Goal: Task Accomplishment & Management: Complete application form

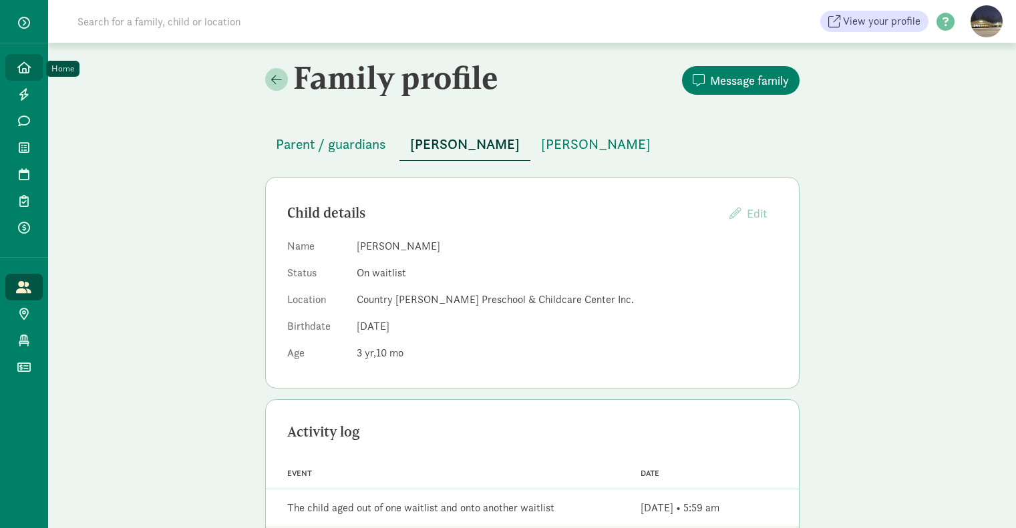
click at [26, 73] on icon at bounding box center [23, 67] width 13 height 12
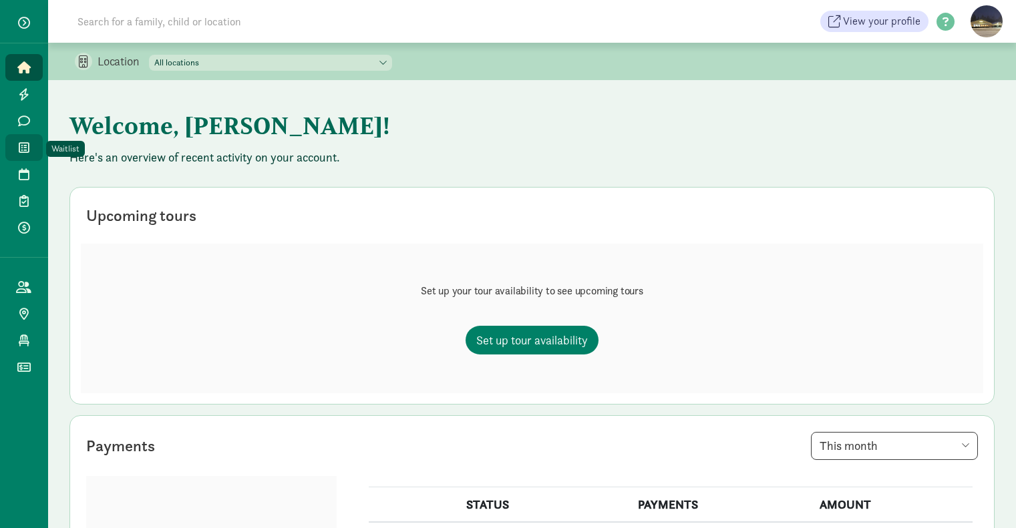
click at [15, 146] on link "Waitlist" at bounding box center [23, 147] width 37 height 27
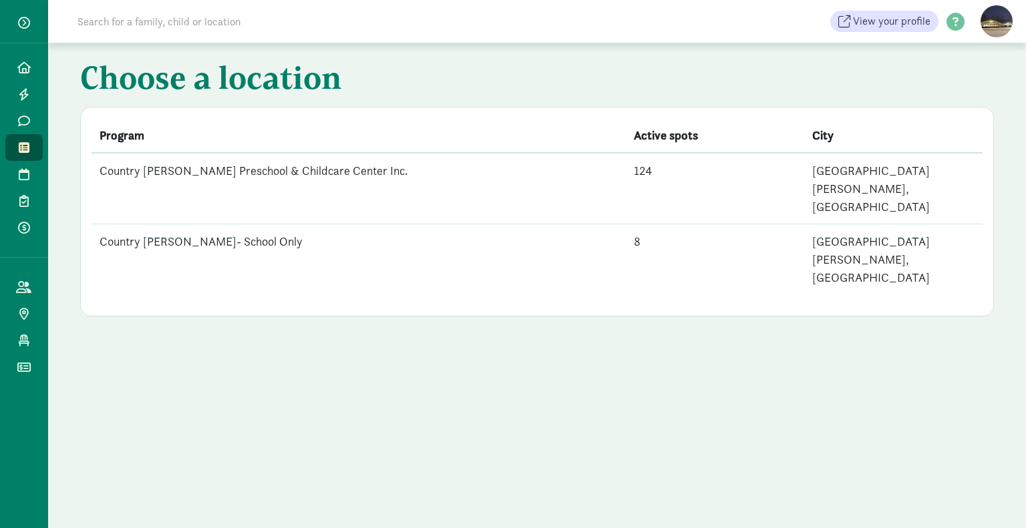
click at [219, 224] on td "Country [PERSON_NAME]- School Only" at bounding box center [359, 259] width 534 height 71
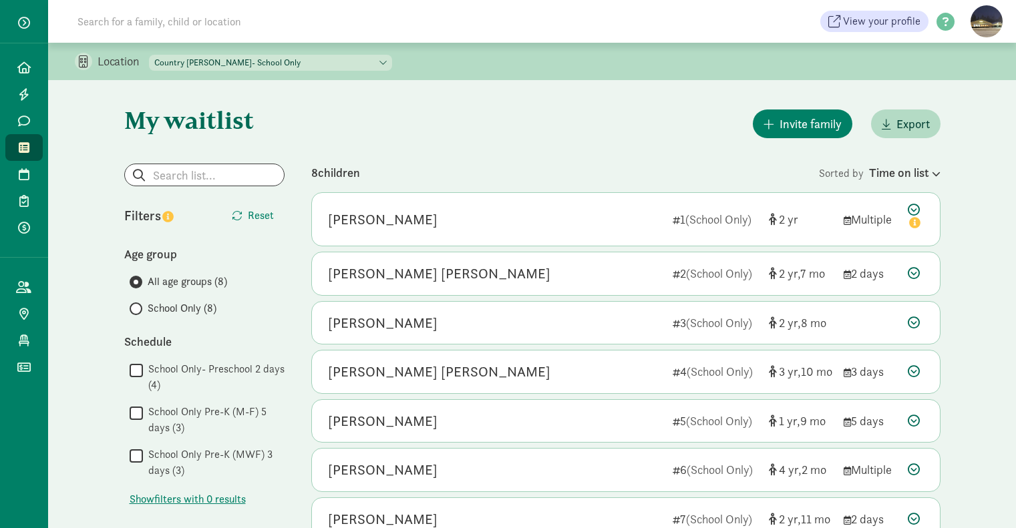
click at [134, 369] on input "School Only- Preschool 2 days (4)" at bounding box center [136, 370] width 13 height 18
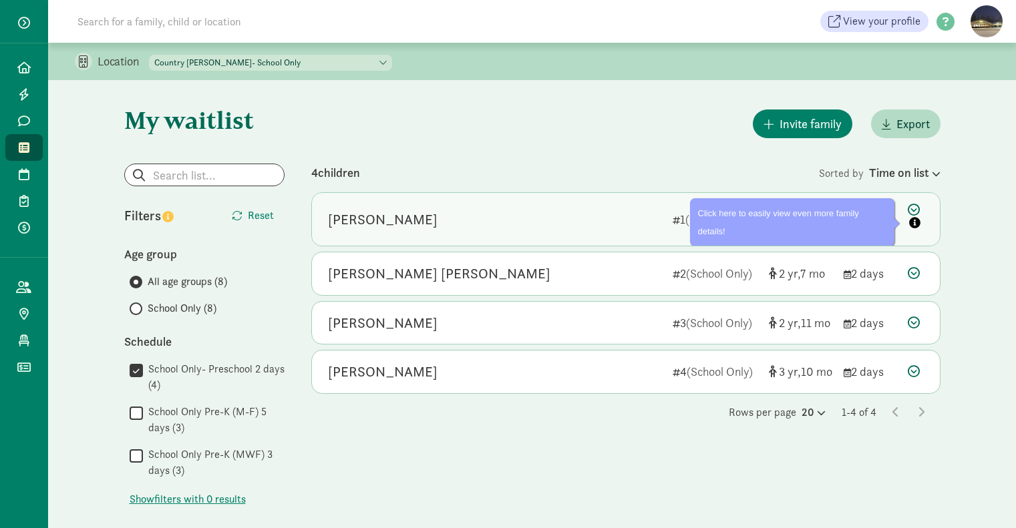
click at [913, 209] on icon at bounding box center [916, 218] width 16 height 28
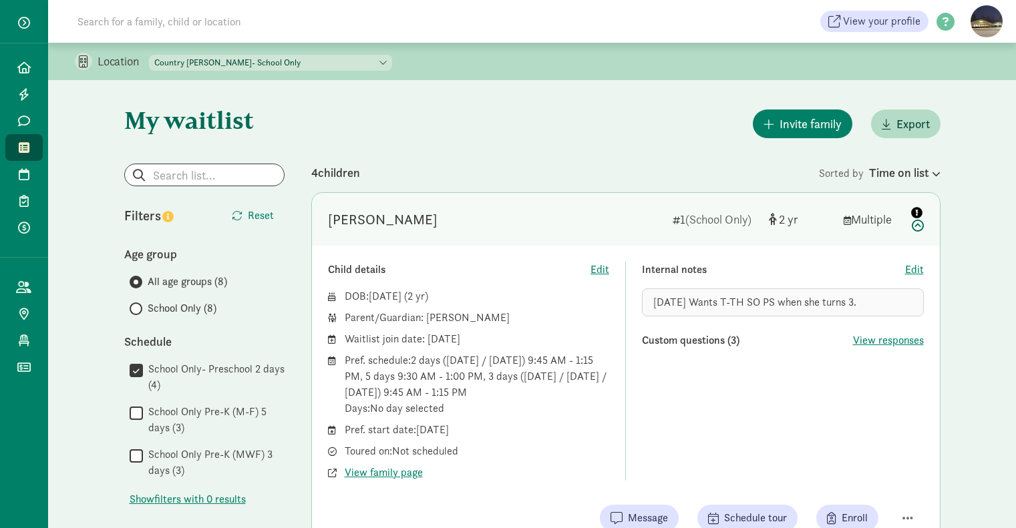
click at [915, 211] on icon "info" at bounding box center [916, 212] width 11 height 11
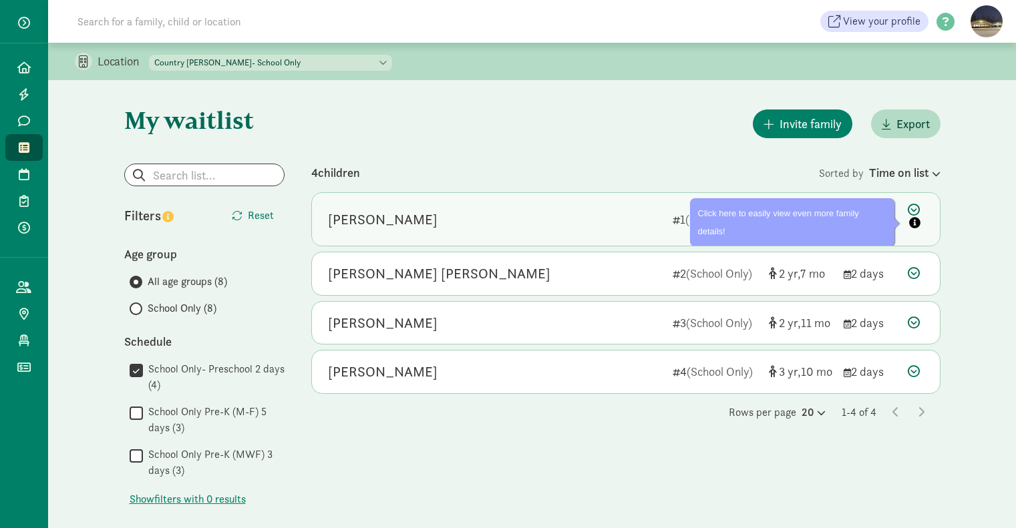
click at [915, 208] on icon at bounding box center [916, 218] width 16 height 28
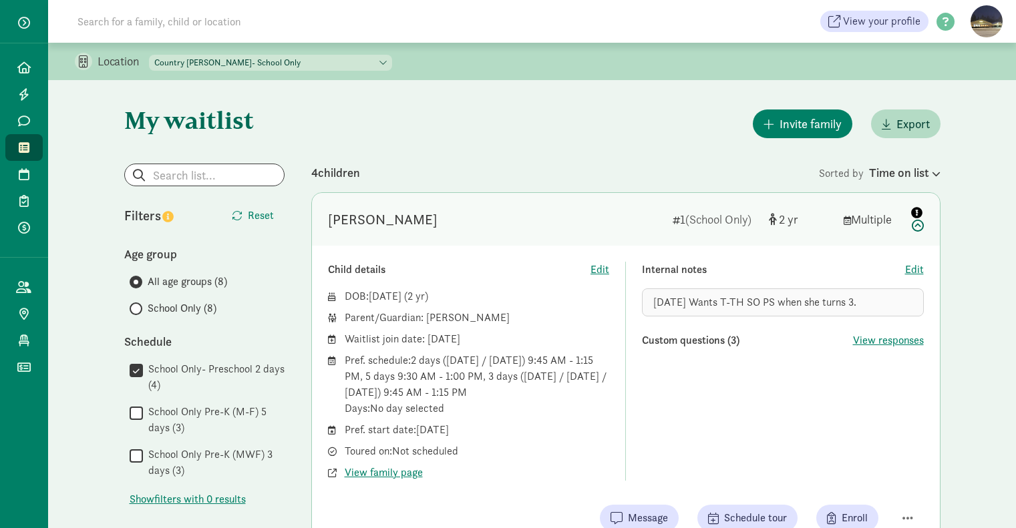
click at [915, 208] on icon "info" at bounding box center [916, 212] width 11 height 11
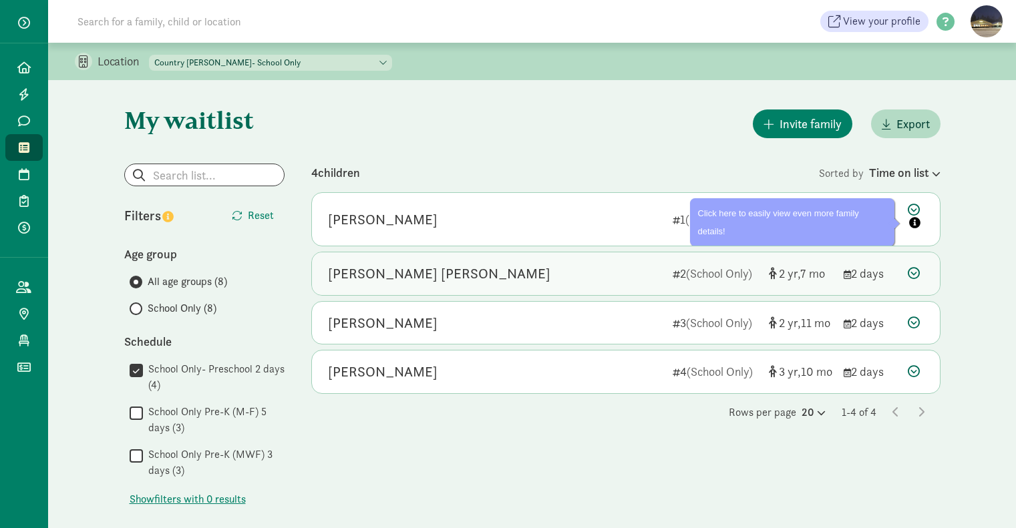
click at [910, 273] on icon at bounding box center [914, 273] width 12 height 12
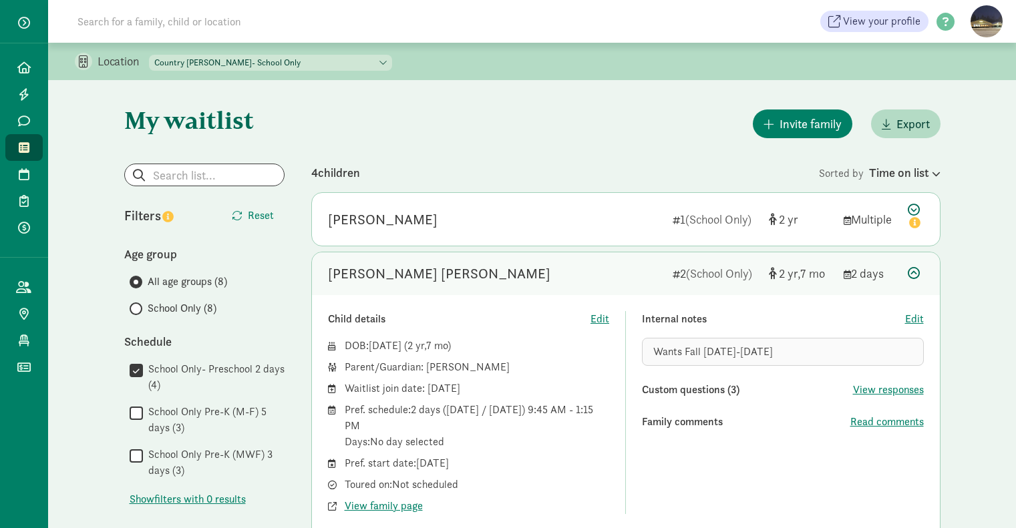
click at [910, 273] on icon at bounding box center [914, 273] width 12 height 12
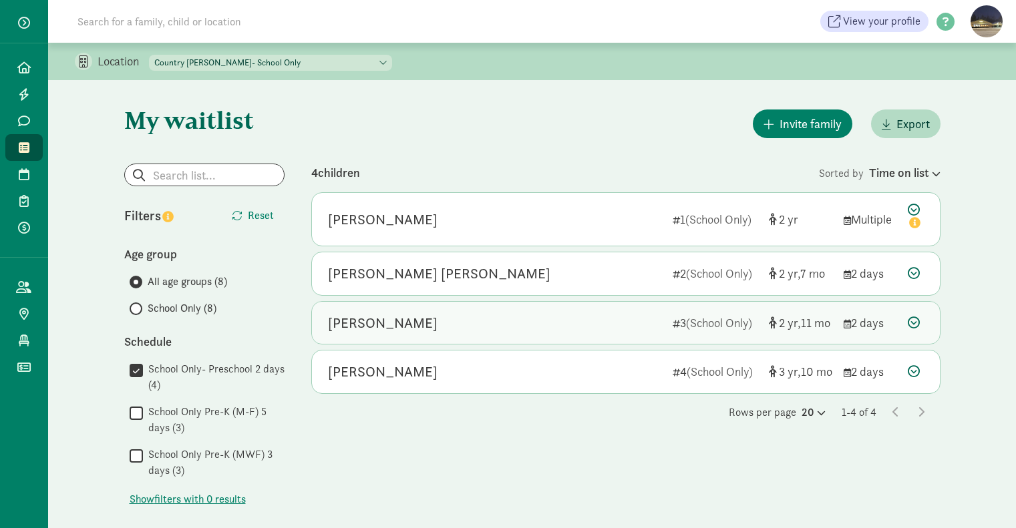
click at [919, 323] on icon at bounding box center [914, 323] width 12 height 12
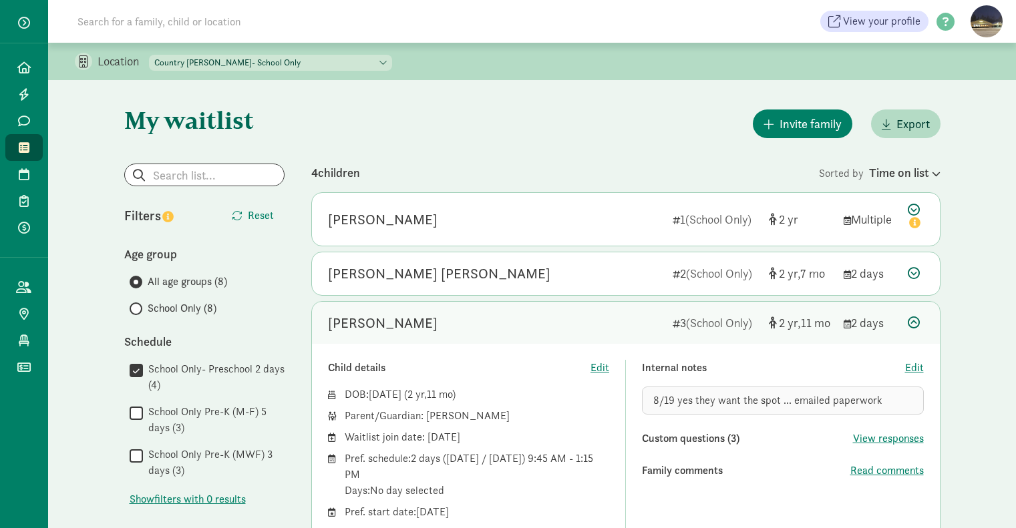
scroll to position [156, 0]
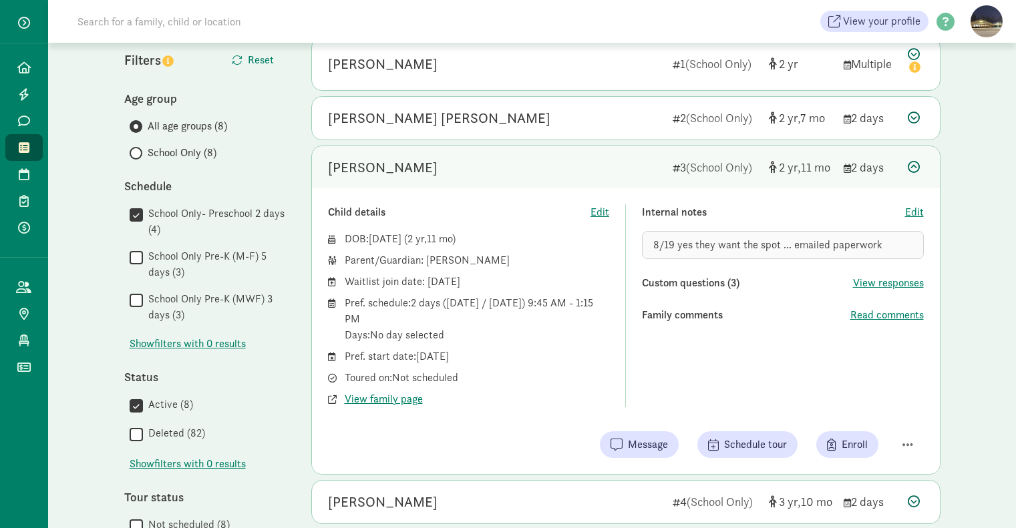
click at [914, 169] on icon at bounding box center [914, 167] width 12 height 12
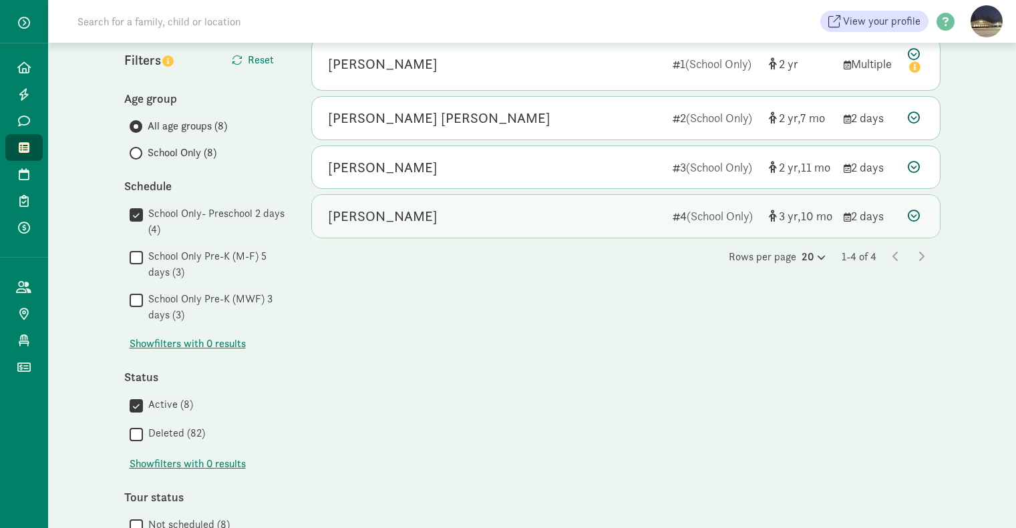
click at [918, 216] on icon at bounding box center [914, 216] width 12 height 12
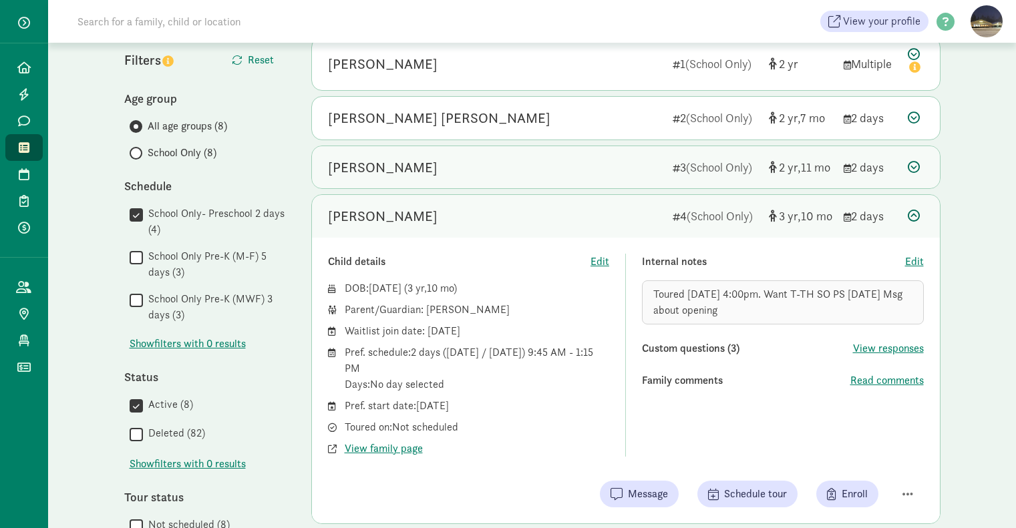
click at [911, 166] on icon at bounding box center [914, 167] width 12 height 12
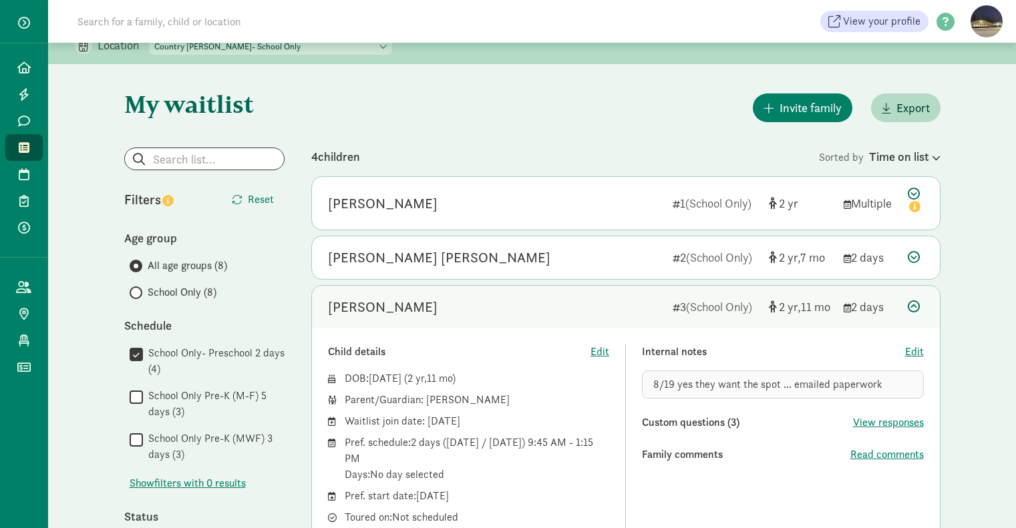
scroll to position [0, 0]
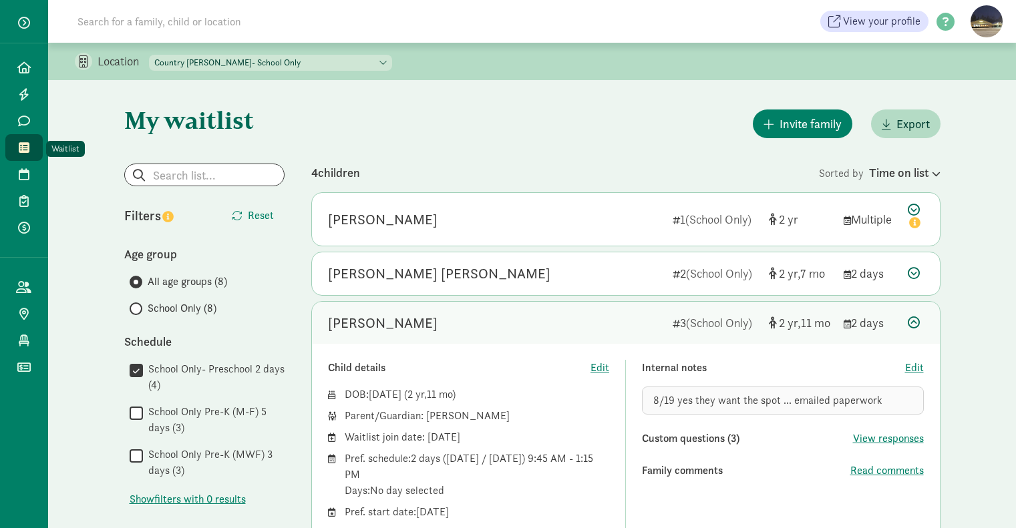
click at [29, 147] on span at bounding box center [23, 148] width 15 height 12
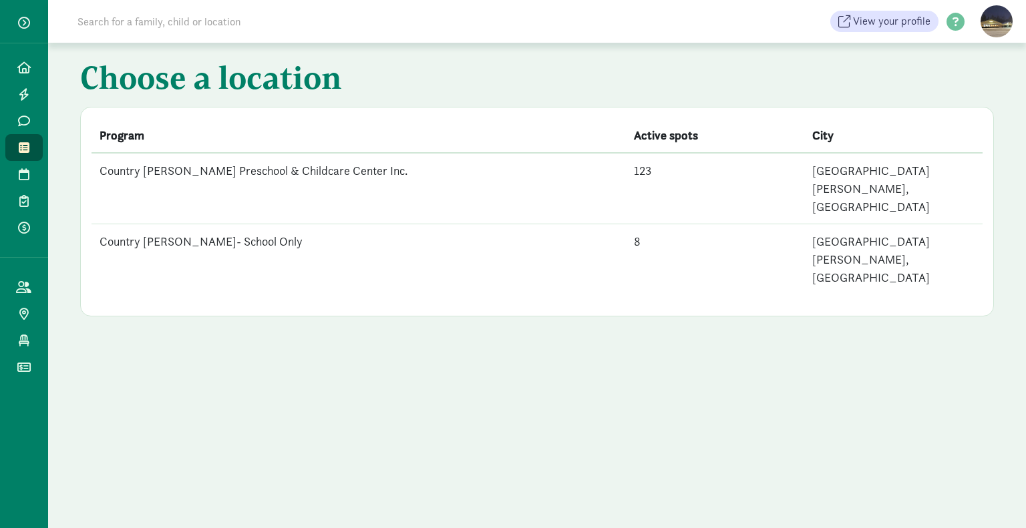
click at [227, 182] on td "Country [PERSON_NAME] Preschool & Childcare Center Inc." at bounding box center [359, 188] width 534 height 71
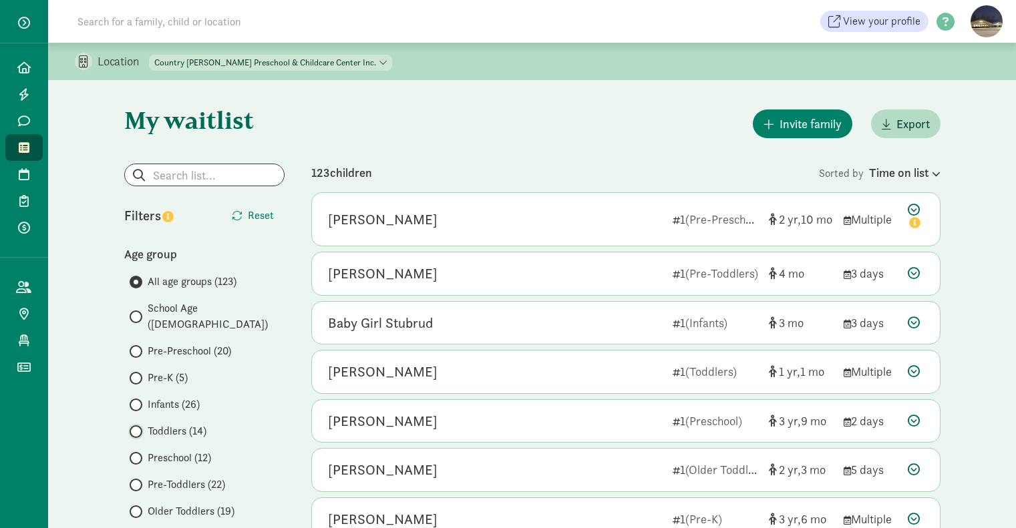
click at [136, 428] on input "Toddlers (14)" at bounding box center [134, 432] width 9 height 9
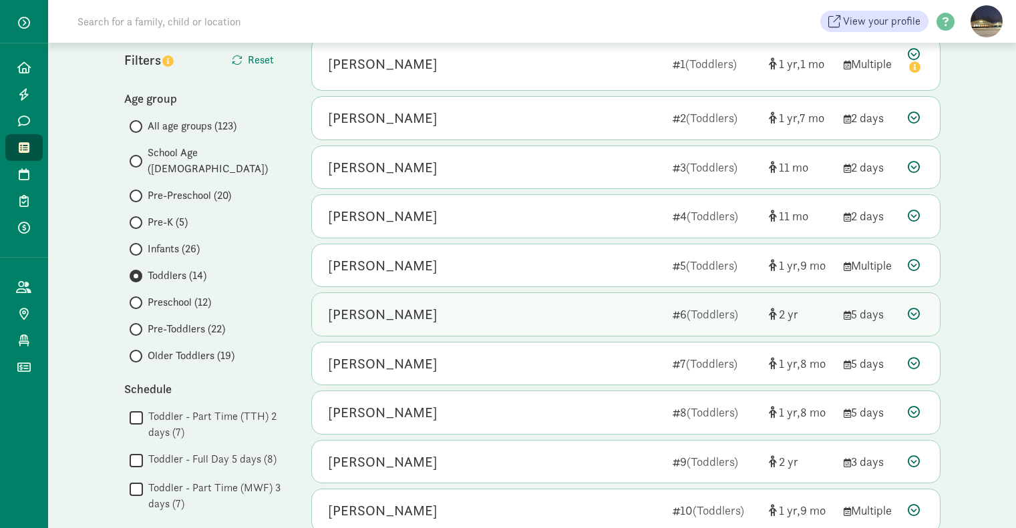
click at [486, 324] on div "Layla Patterson" at bounding box center [495, 314] width 334 height 21
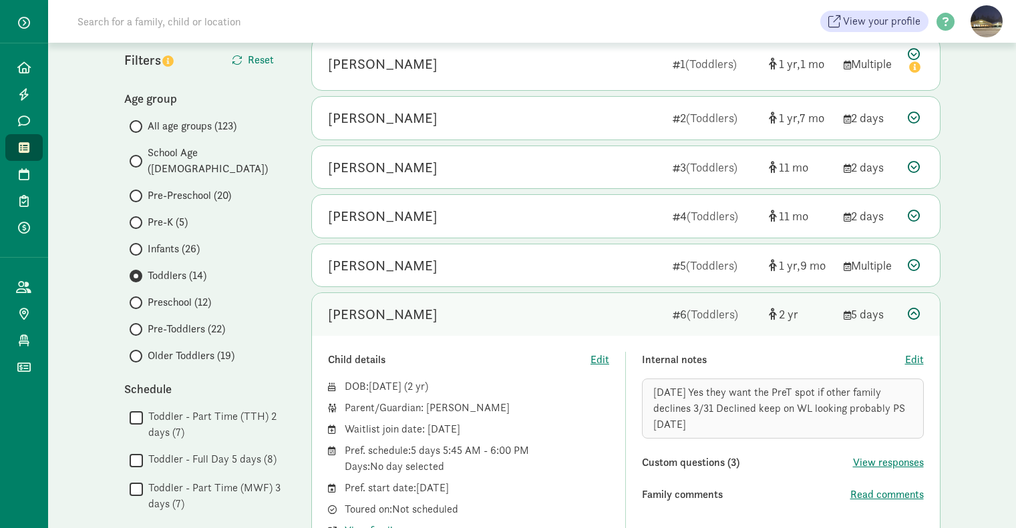
scroll to position [311, 0]
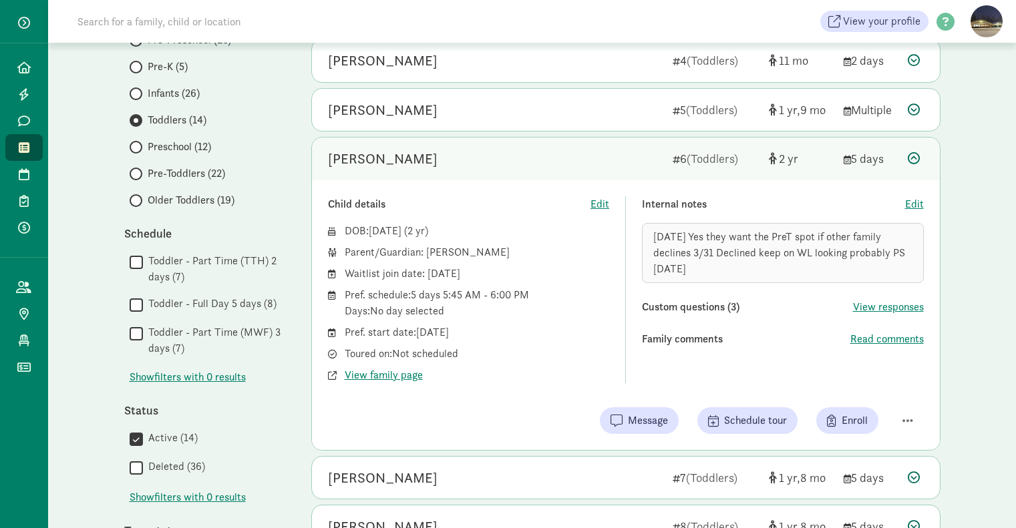
click at [596, 161] on div "Layla Patterson" at bounding box center [495, 158] width 334 height 21
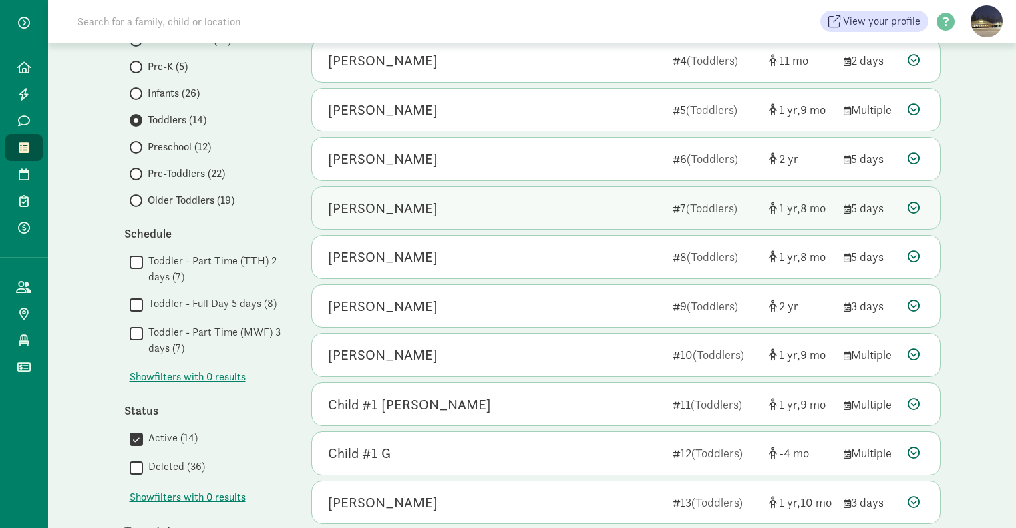
click at [591, 199] on div "Freyja Mellander" at bounding box center [495, 208] width 334 height 21
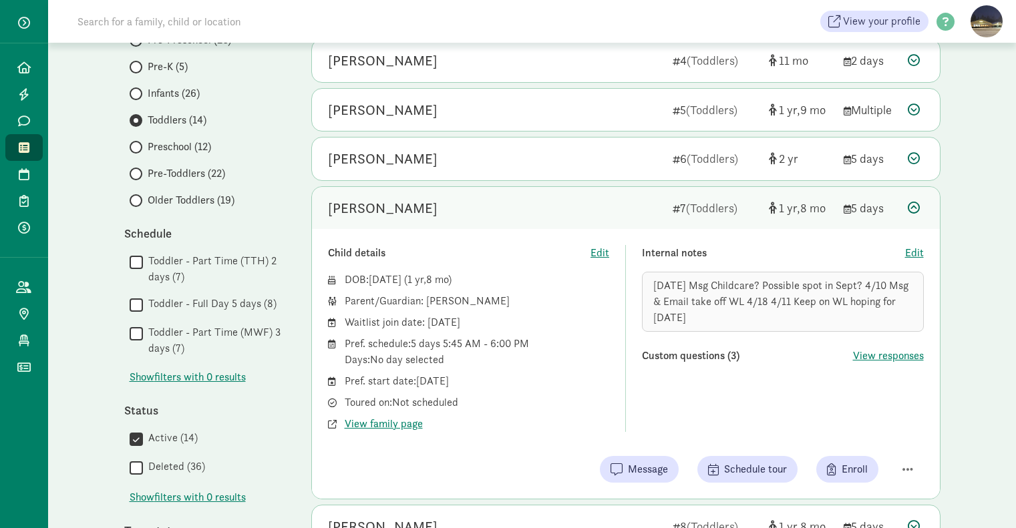
click at [591, 200] on div "Freyja Mellander" at bounding box center [495, 208] width 334 height 21
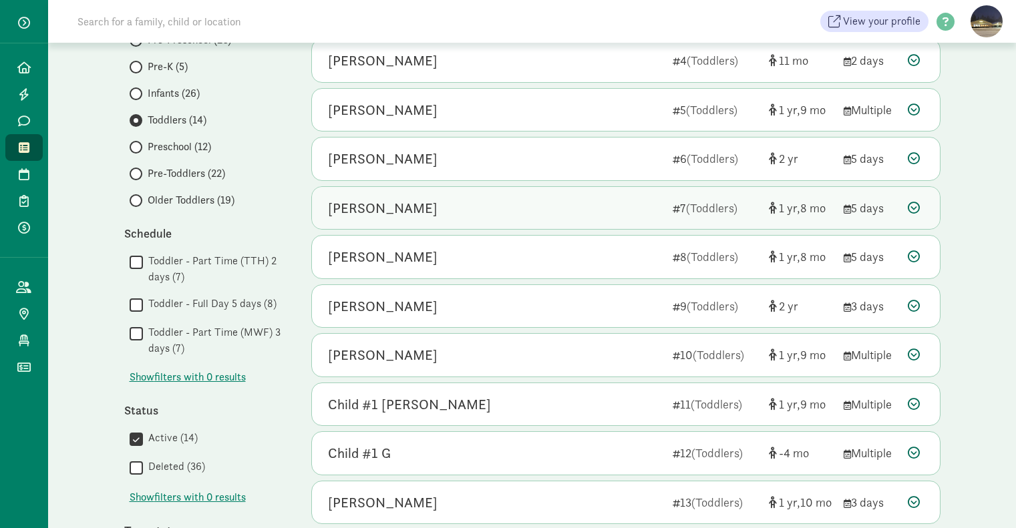
scroll to position [468, 0]
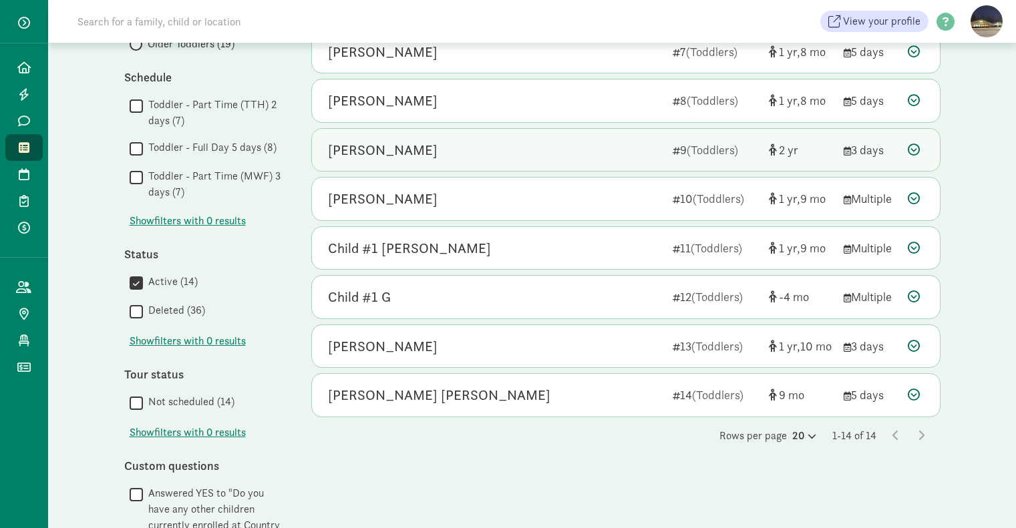
click at [544, 144] on div "Jack Marriott" at bounding box center [495, 150] width 334 height 21
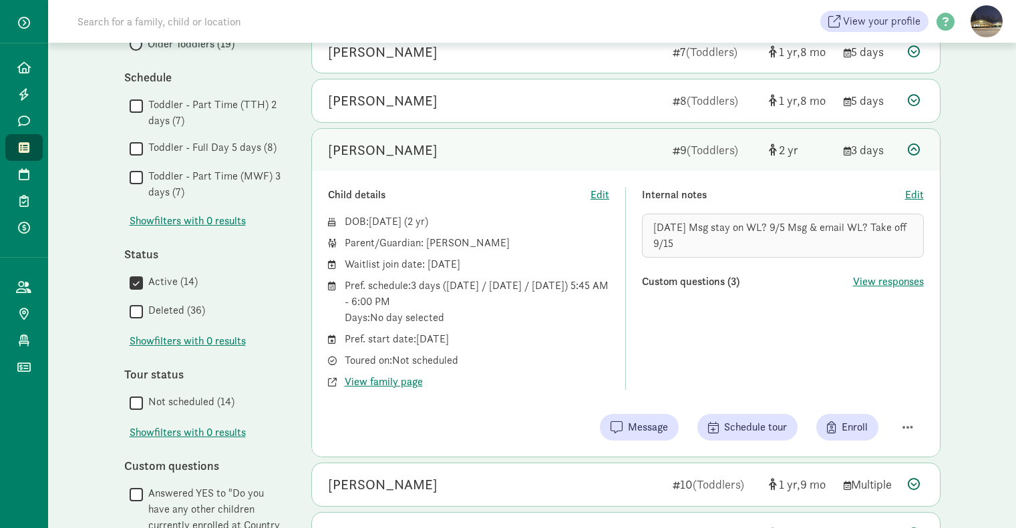
click at [544, 144] on div "Jack Marriott" at bounding box center [495, 150] width 334 height 21
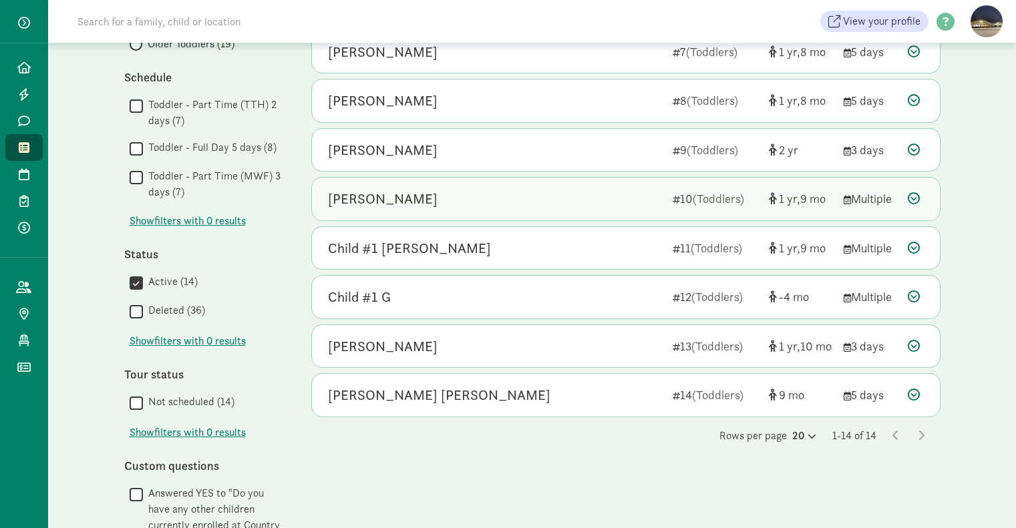
click at [597, 200] on div "Nina R" at bounding box center [495, 198] width 334 height 21
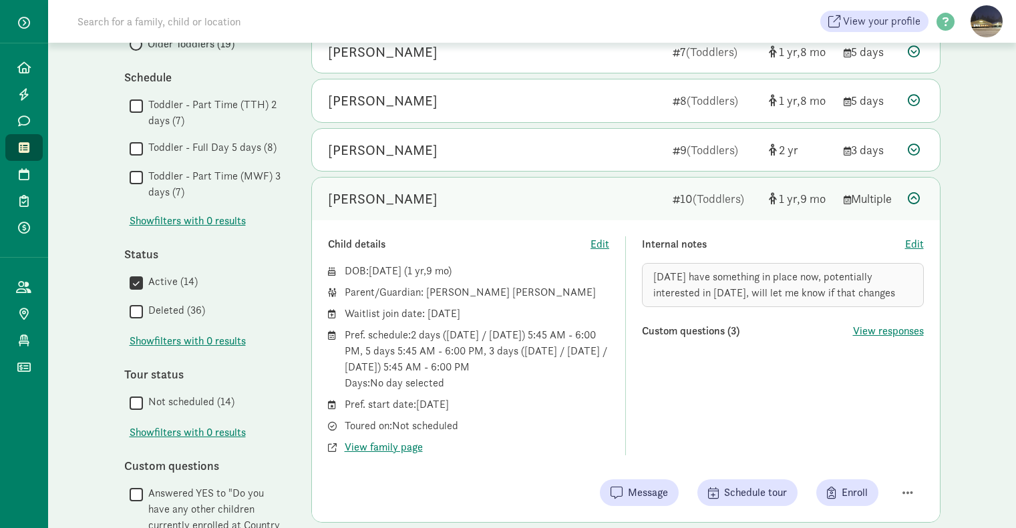
click at [594, 203] on div "Nina R" at bounding box center [495, 198] width 334 height 21
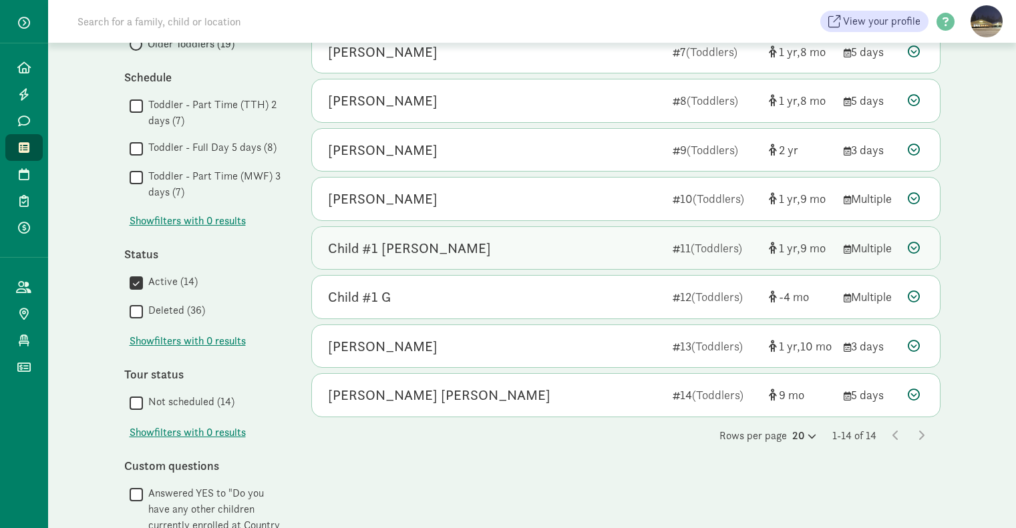
click at [591, 247] on div "Child #1 Cole" at bounding box center [495, 248] width 334 height 21
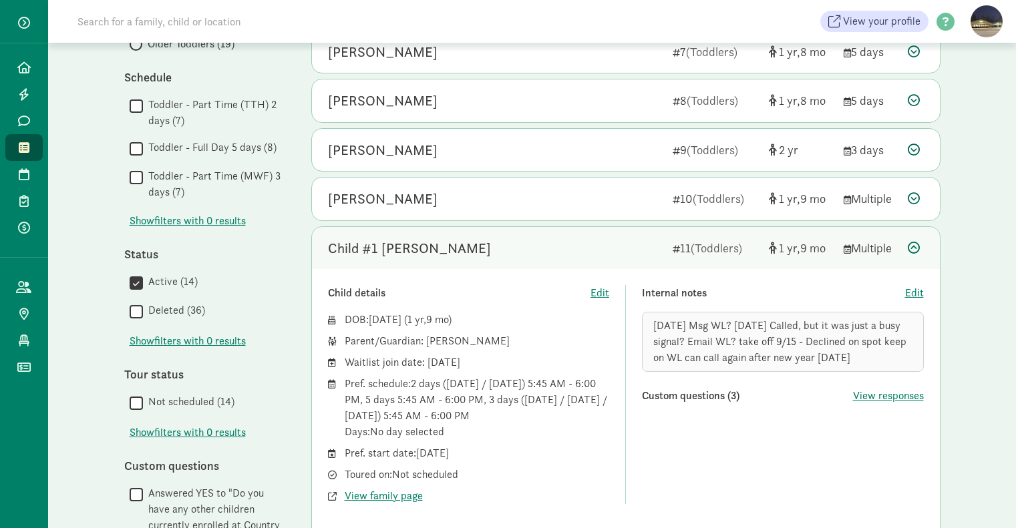
click at [591, 247] on div "Child #1 Cole" at bounding box center [495, 248] width 334 height 21
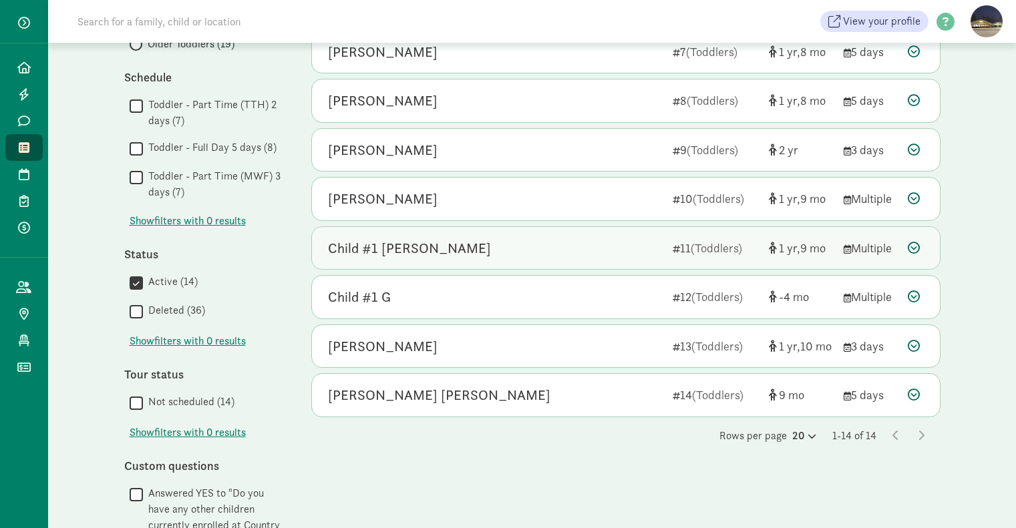
scroll to position [623, 0]
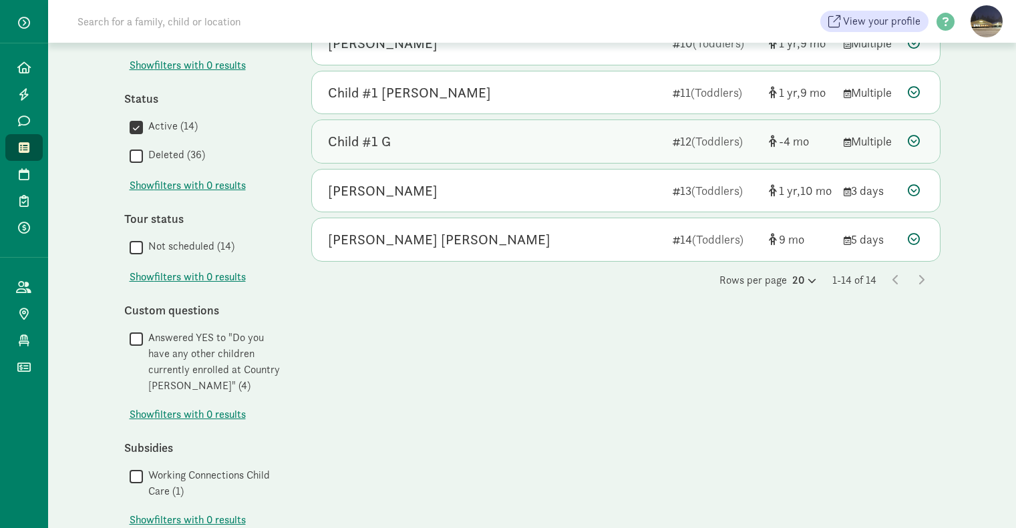
click at [585, 137] on div "Child #1 G" at bounding box center [495, 141] width 334 height 21
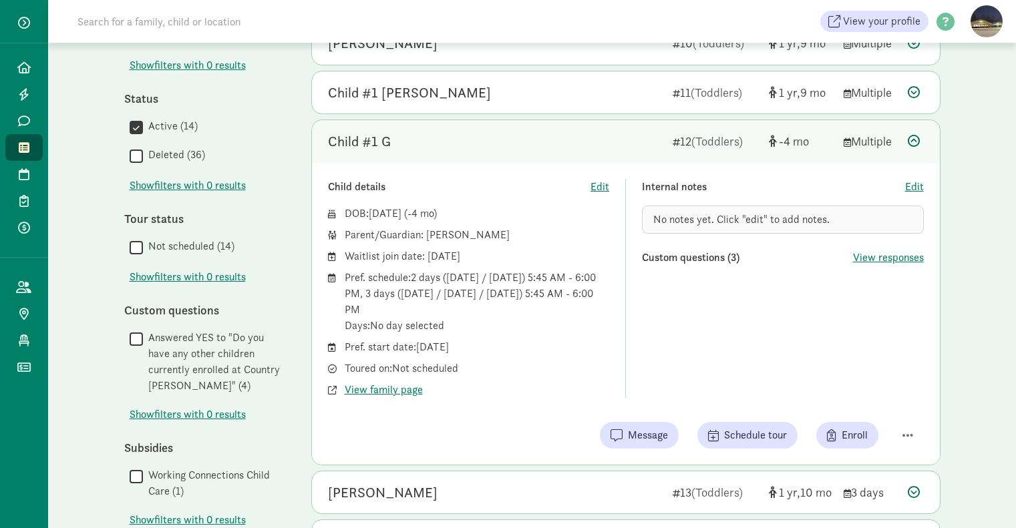
click at [518, 137] on div "Child #1 G" at bounding box center [495, 141] width 334 height 21
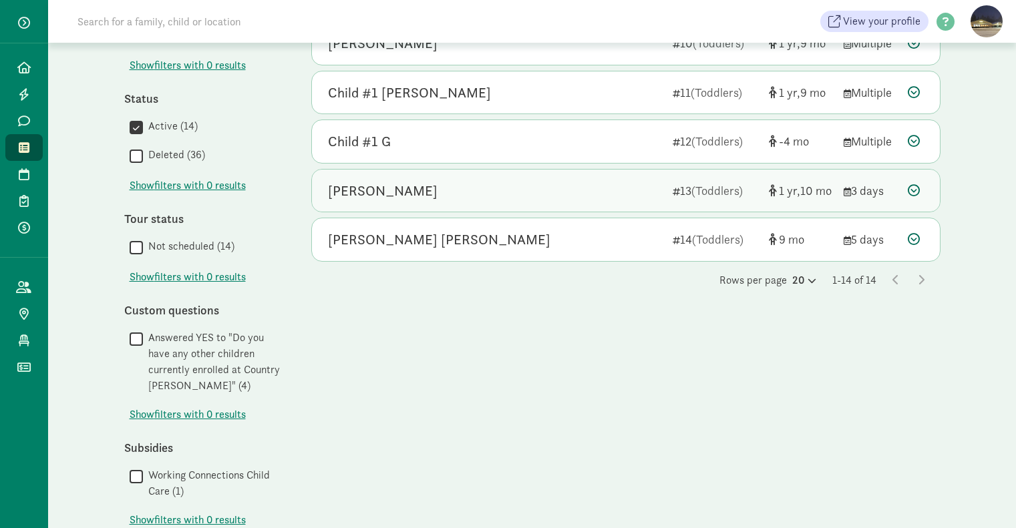
click at [521, 193] on div "Nihansh Malasani" at bounding box center [495, 190] width 334 height 21
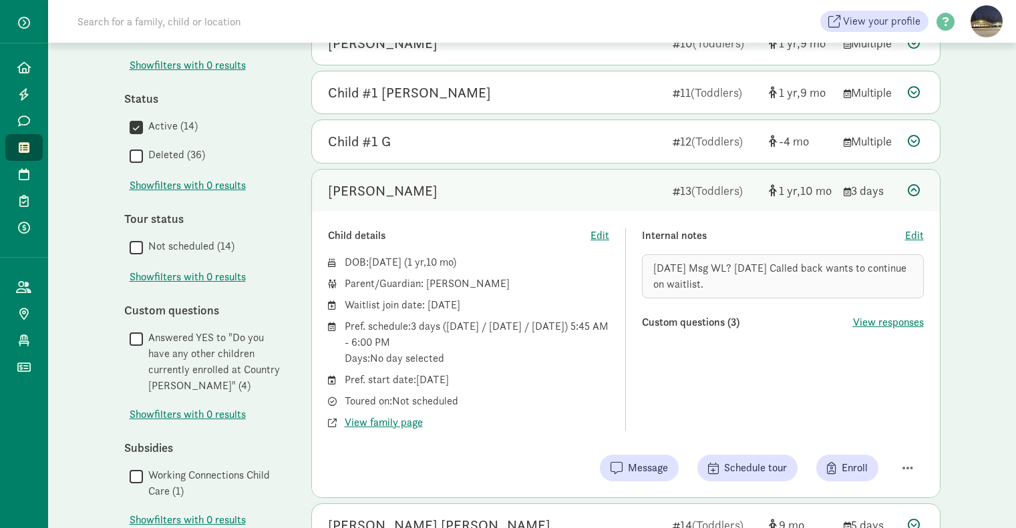
click at [521, 193] on div "Nihansh Malasani" at bounding box center [495, 190] width 334 height 21
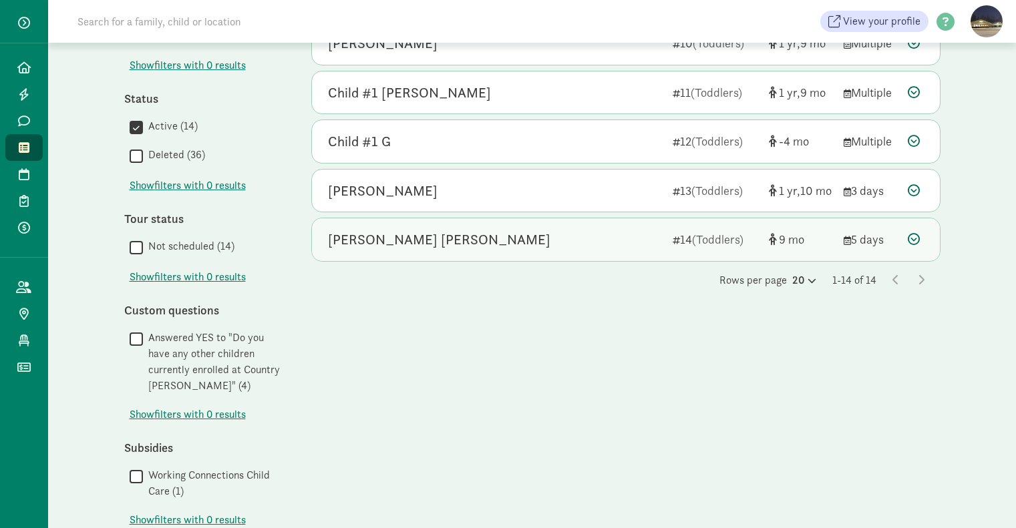
click at [515, 236] on div "Griffin Roberts" at bounding box center [495, 239] width 334 height 21
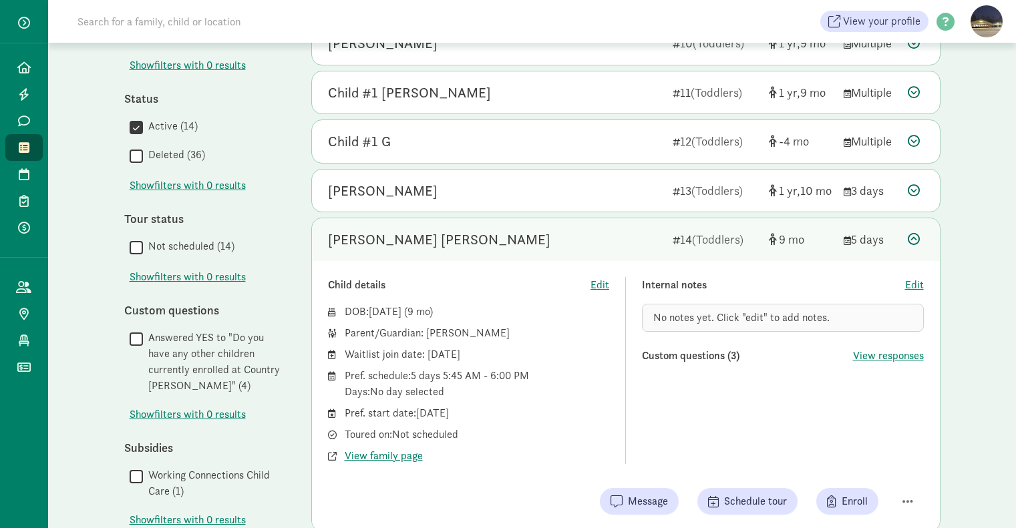
click at [527, 242] on div "Griffin Roberts" at bounding box center [495, 239] width 334 height 21
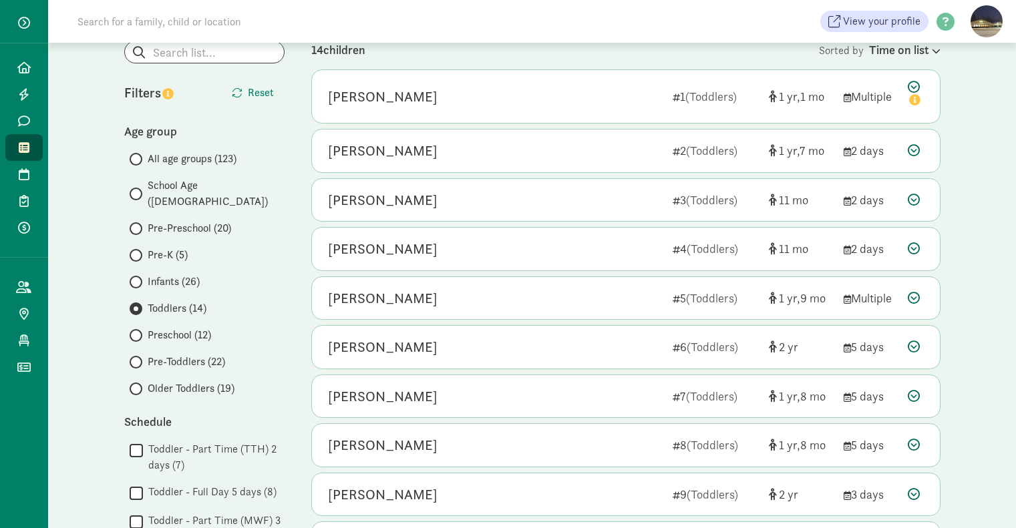
scroll to position [0, 0]
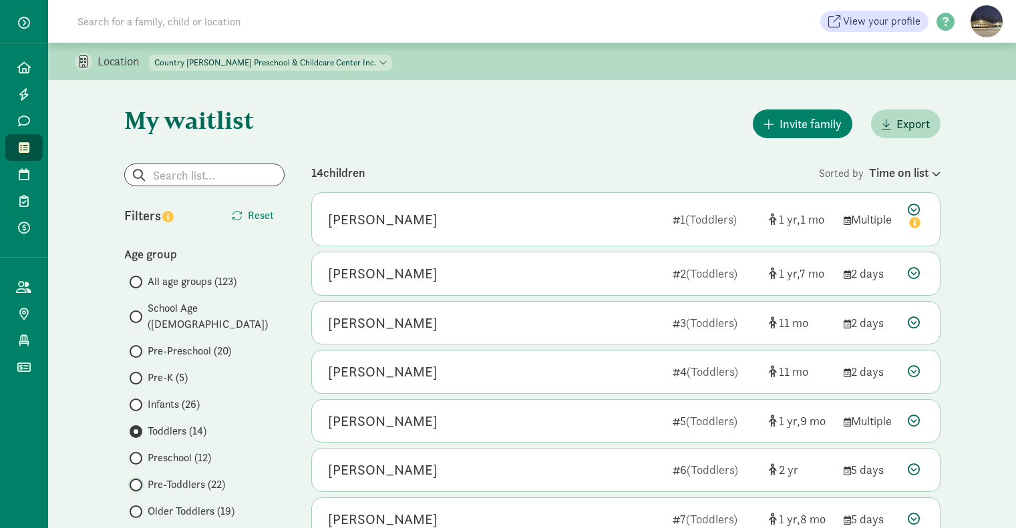
click at [136, 481] on input "Pre-Toddlers (22)" at bounding box center [134, 485] width 9 height 9
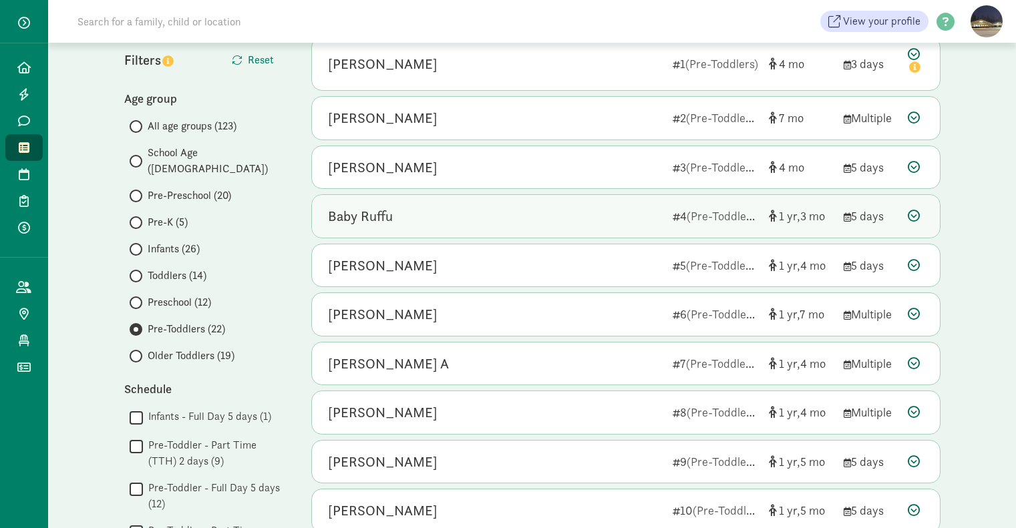
click at [663, 223] on div "Baby Ruffu 4 (Pre-Toddlers) 1 3 5 days" at bounding box center [626, 216] width 628 height 43
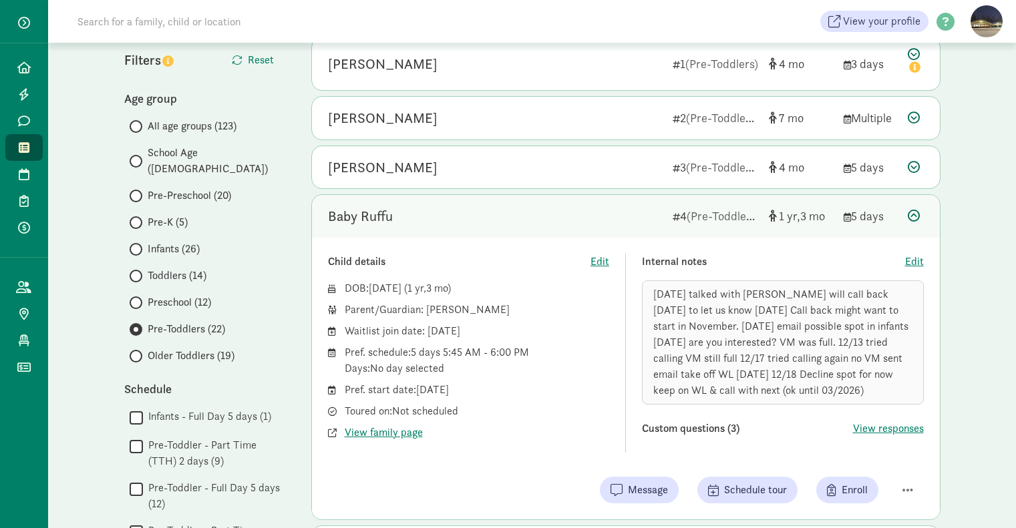
click at [918, 213] on icon at bounding box center [914, 216] width 12 height 12
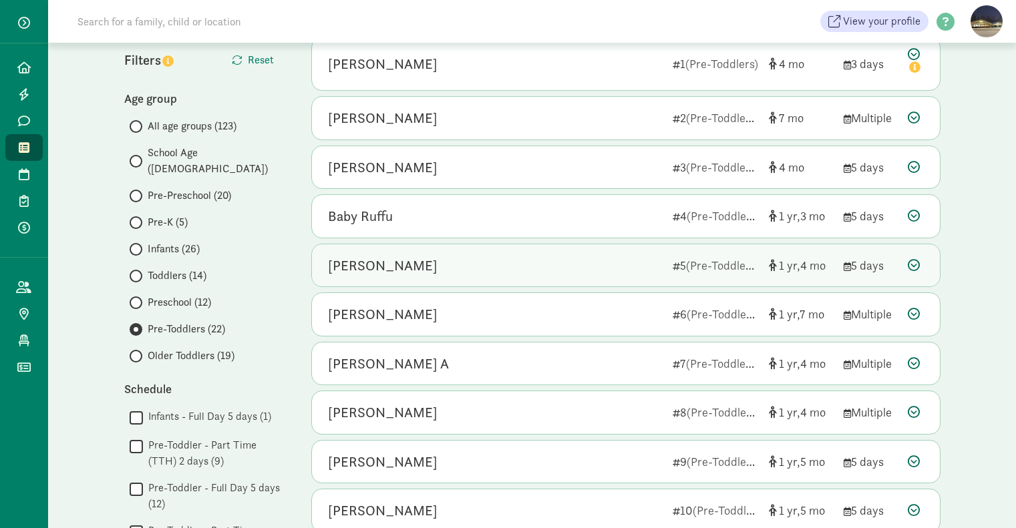
click at [617, 281] on div "Blake Milius 5 (Pre-Toddlers) 1 4 5 days" at bounding box center [626, 266] width 628 height 43
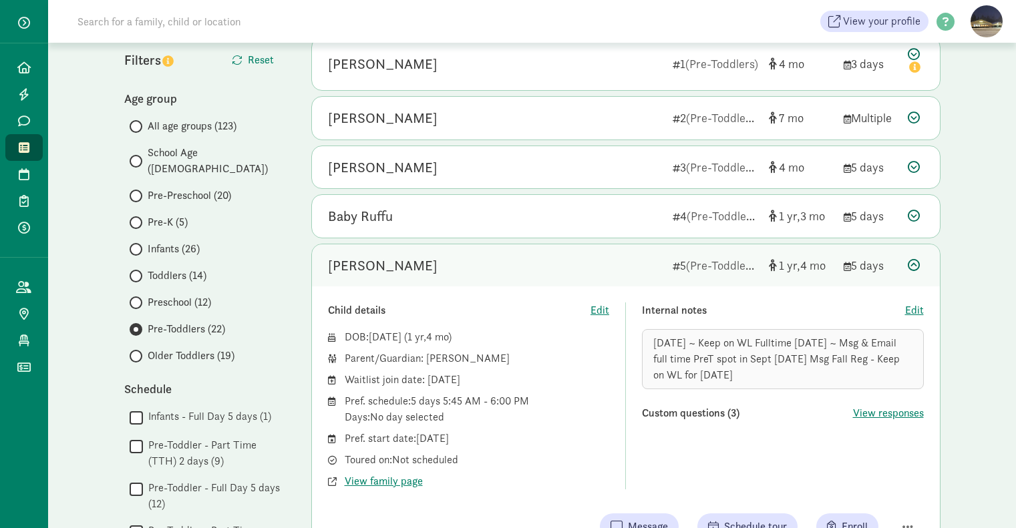
click at [917, 269] on icon at bounding box center [914, 265] width 12 height 12
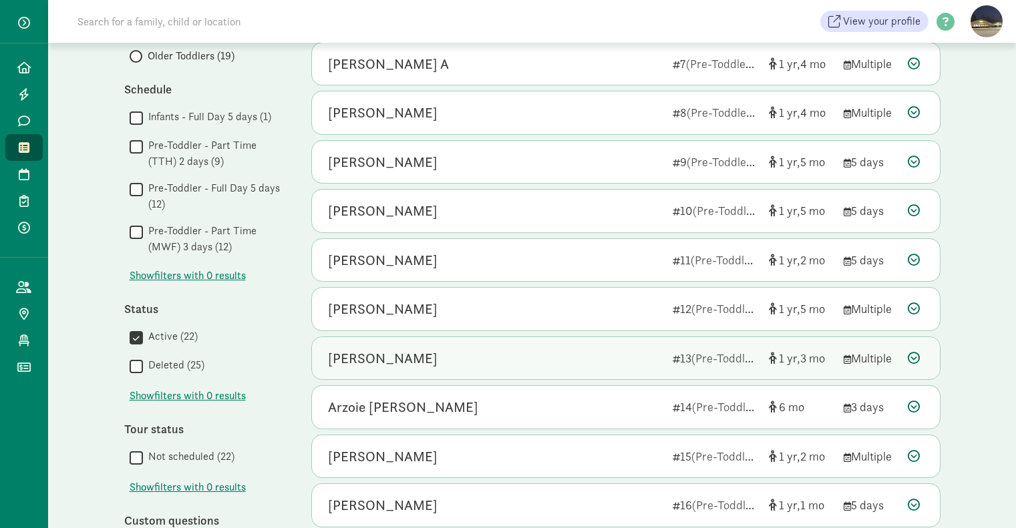
scroll to position [468, 0]
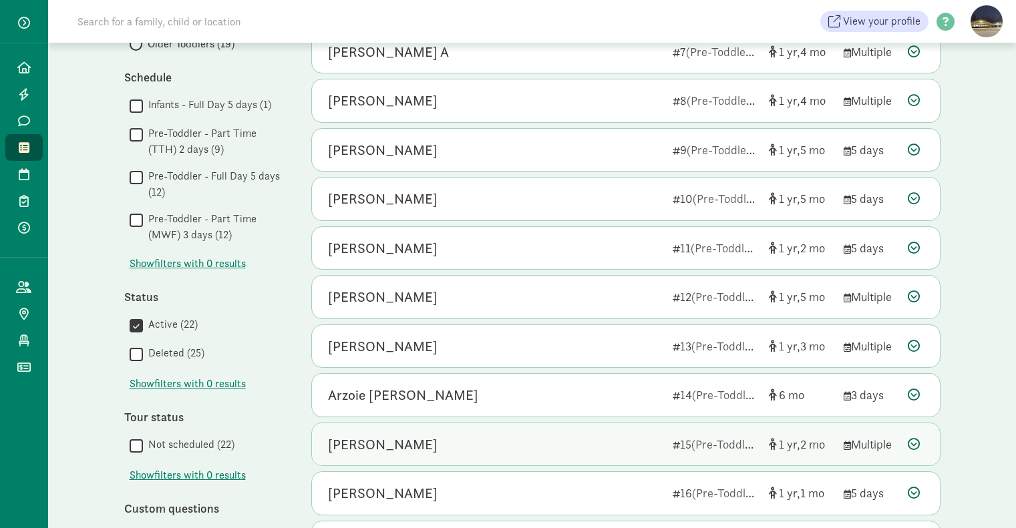
click at [626, 434] on div "Austin Williams 15 (Pre-Toddlers) 1 2 Multiple" at bounding box center [626, 445] width 628 height 43
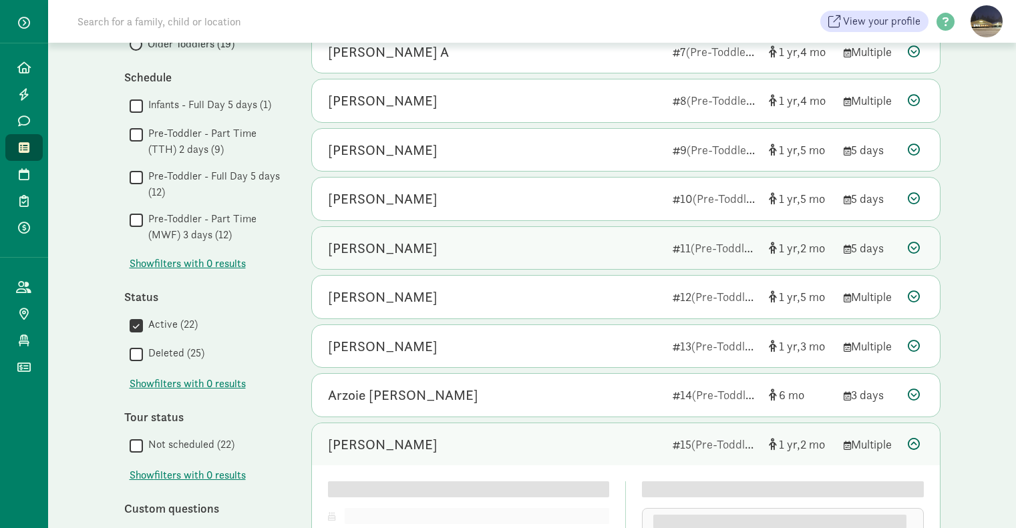
scroll to position [623, 0]
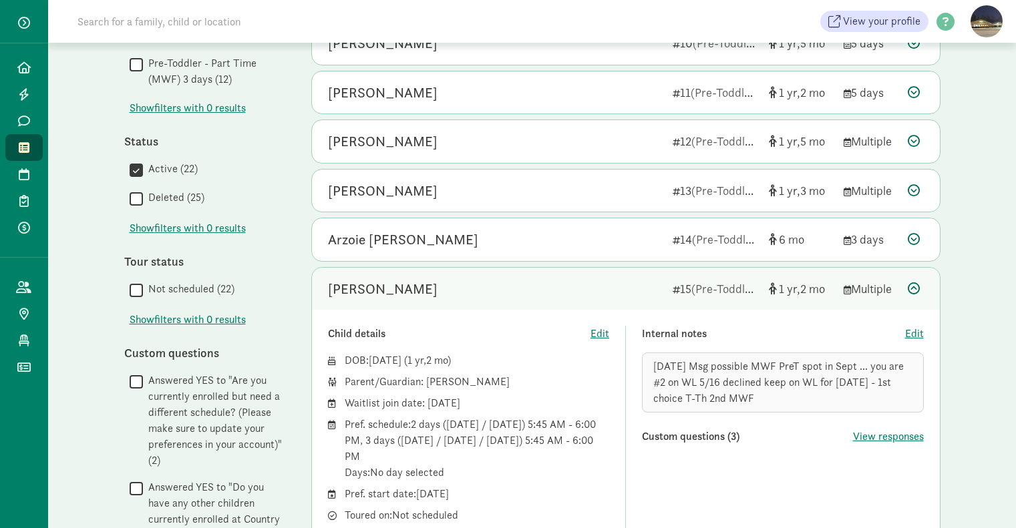
click at [911, 282] on div at bounding box center [916, 289] width 16 height 18
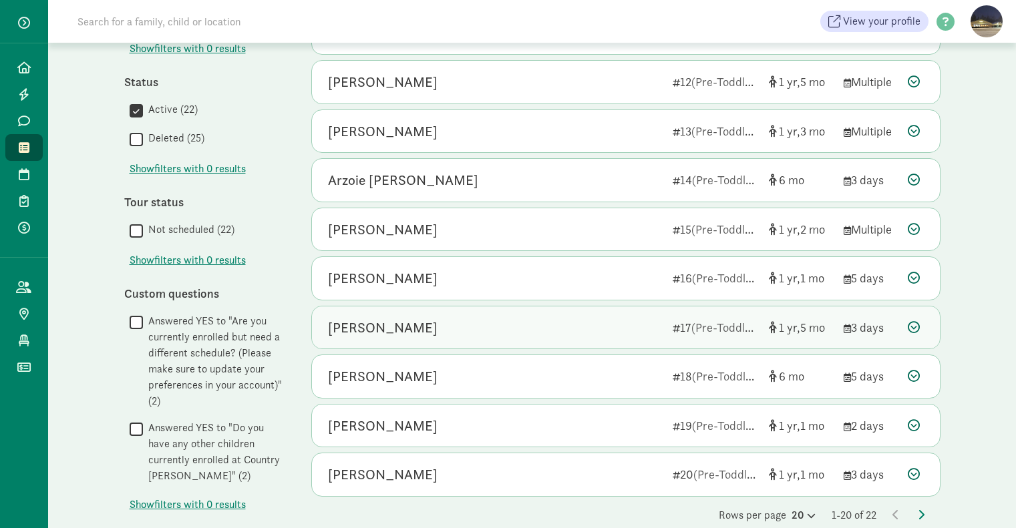
scroll to position [705, 0]
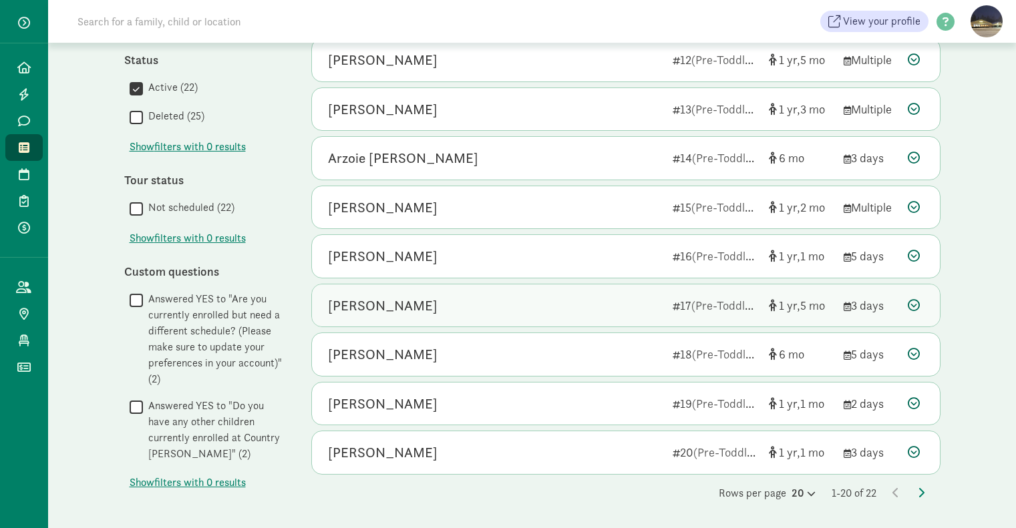
click at [606, 303] on div "Harper Morton" at bounding box center [495, 305] width 334 height 21
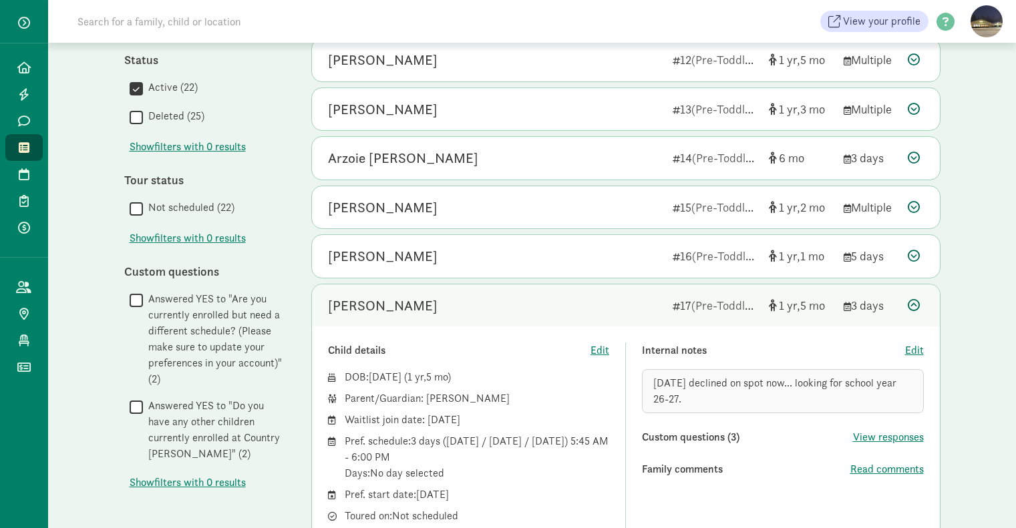
click at [911, 304] on icon at bounding box center [914, 305] width 12 height 12
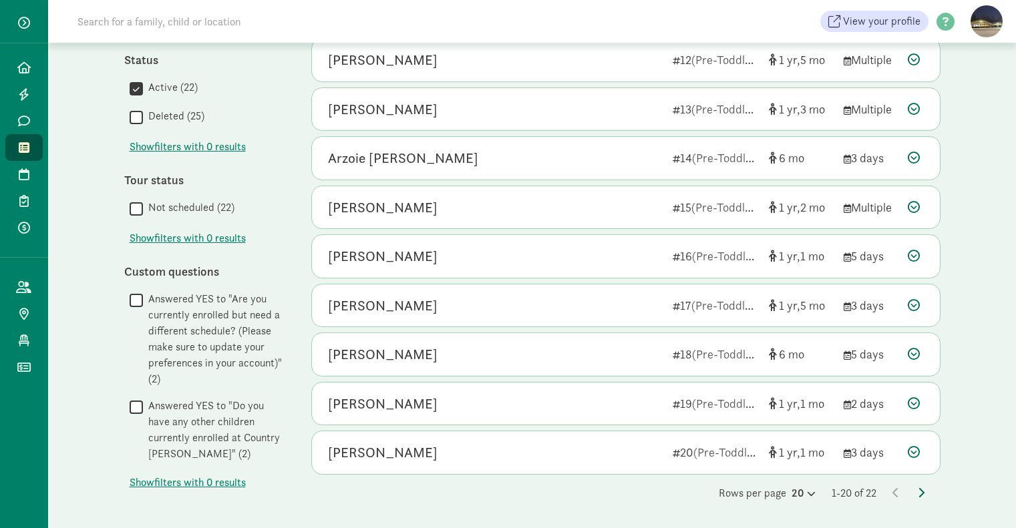
click at [921, 494] on icon at bounding box center [921, 493] width 7 height 11
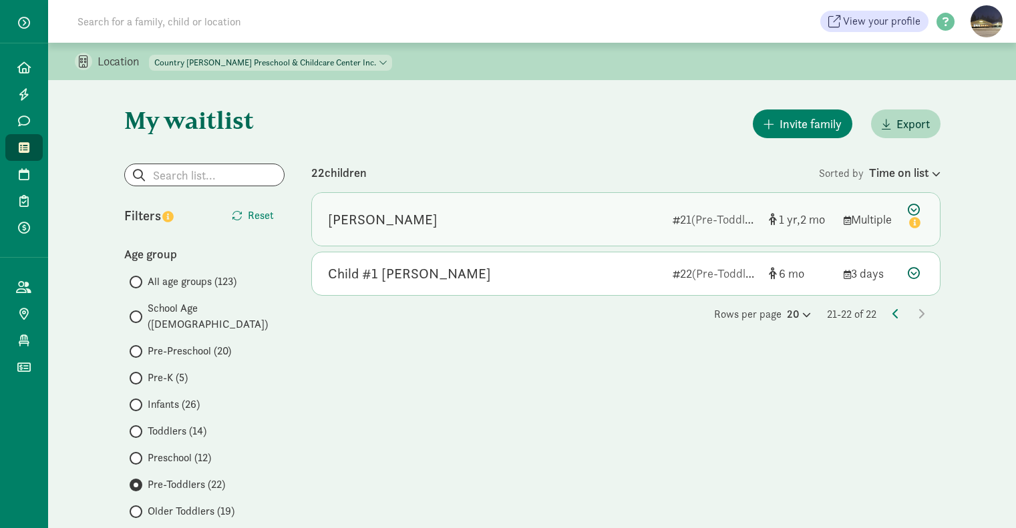
click at [557, 212] on div "Sofia L" at bounding box center [495, 219] width 334 height 21
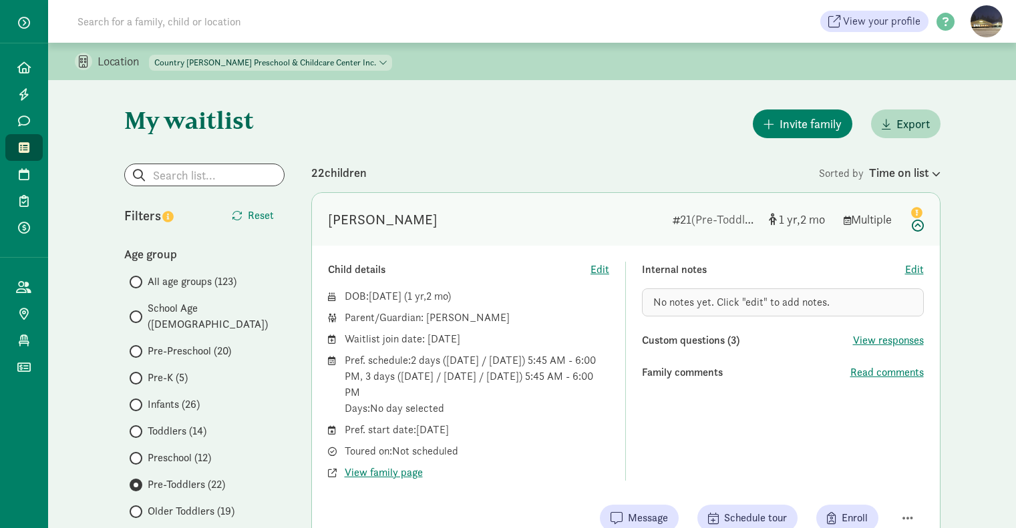
click at [596, 224] on div "Sofia L" at bounding box center [495, 219] width 334 height 21
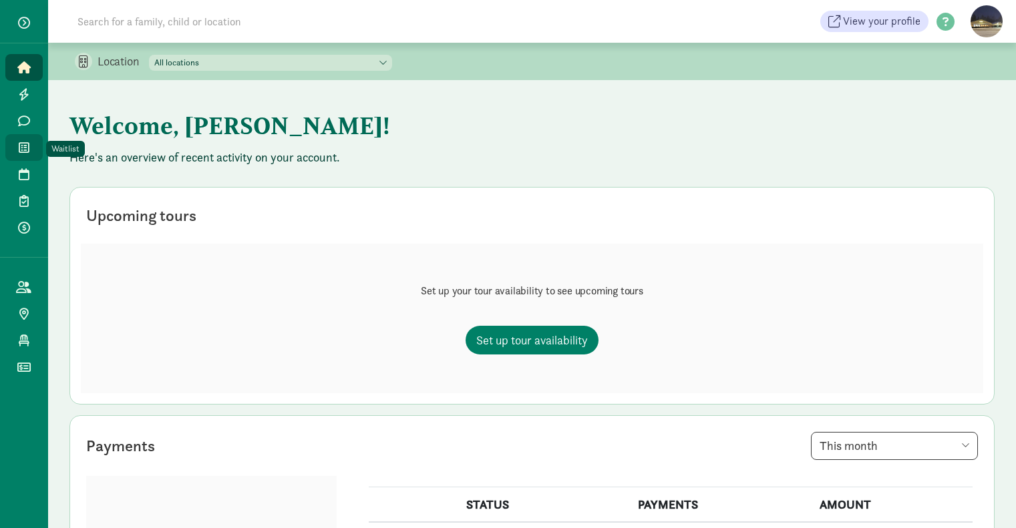
click at [19, 152] on icon at bounding box center [24, 148] width 11 height 12
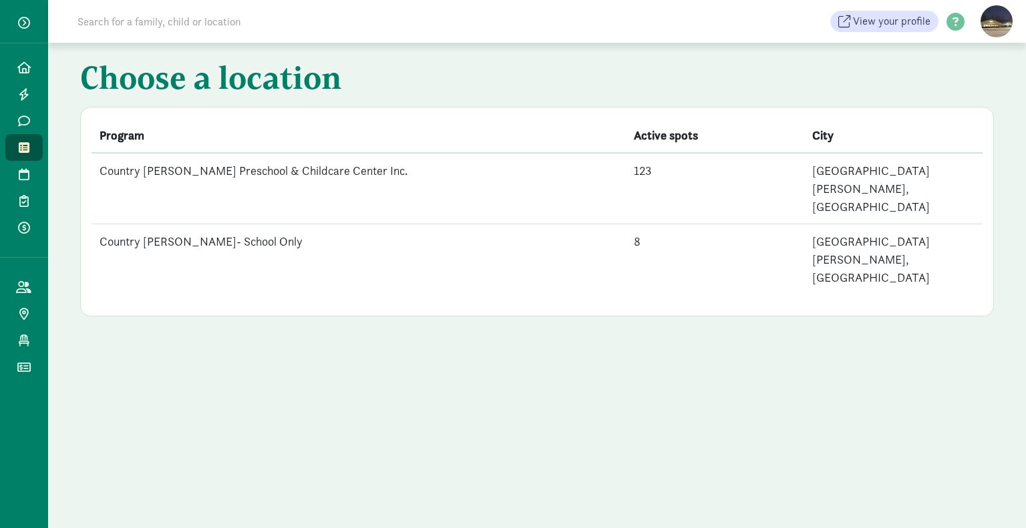
click at [218, 224] on td "Country [PERSON_NAME]- School Only" at bounding box center [359, 259] width 534 height 71
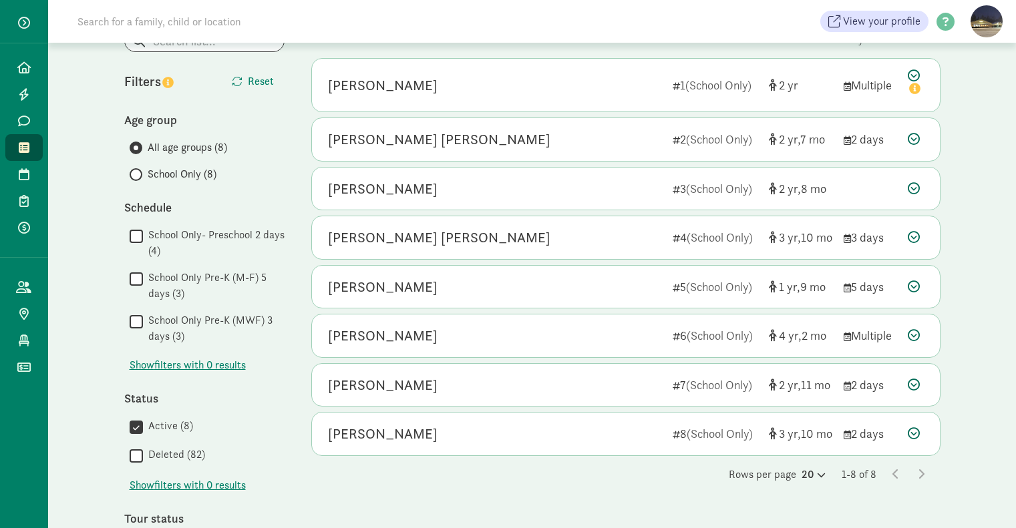
scroll to position [290, 0]
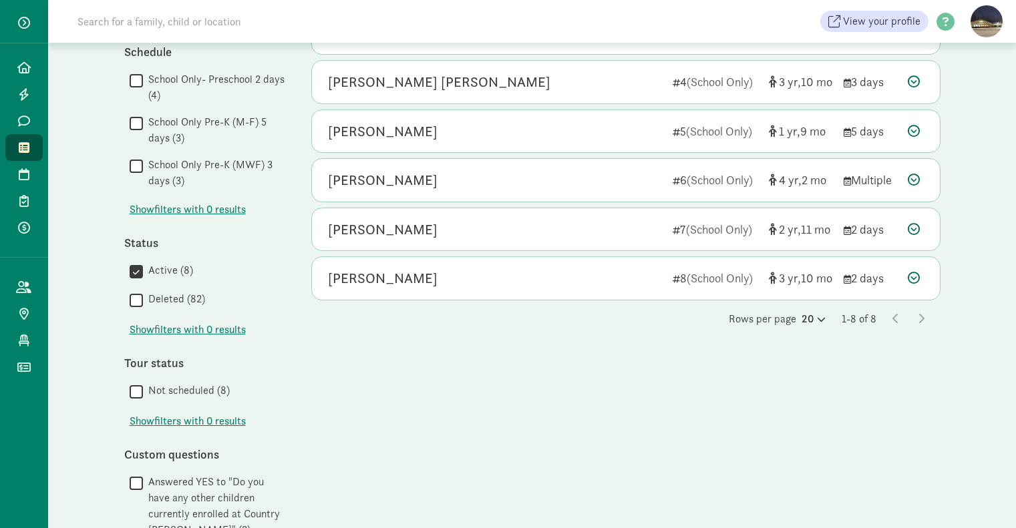
click at [139, 168] on input "School Only Pre-K (MWF) 3 days (3)" at bounding box center [136, 166] width 13 height 18
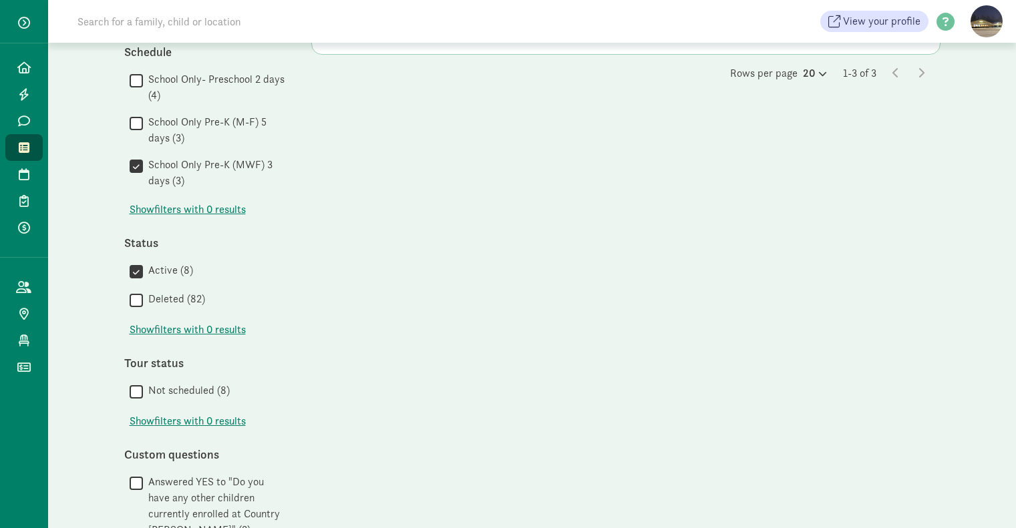
click at [134, 82] on input "School Only- Preschool 2 days (4)" at bounding box center [136, 80] width 13 height 18
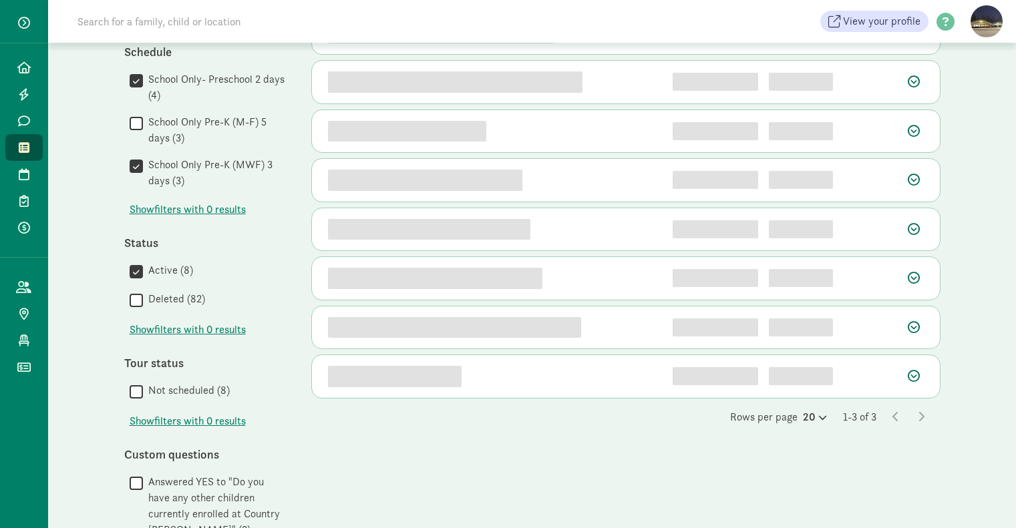
scroll to position [0, 0]
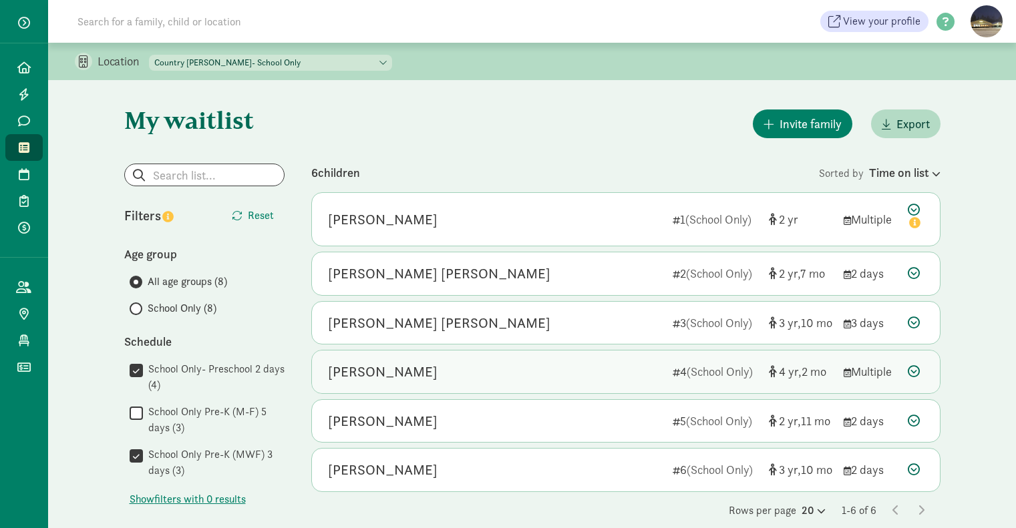
click at [532, 377] on div "Sterling Esquivel" at bounding box center [495, 371] width 334 height 21
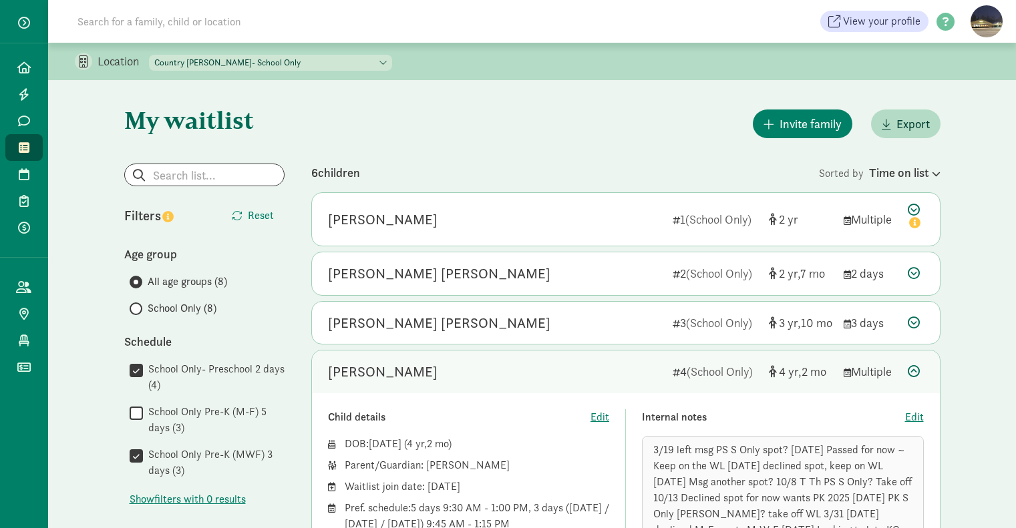
scroll to position [156, 0]
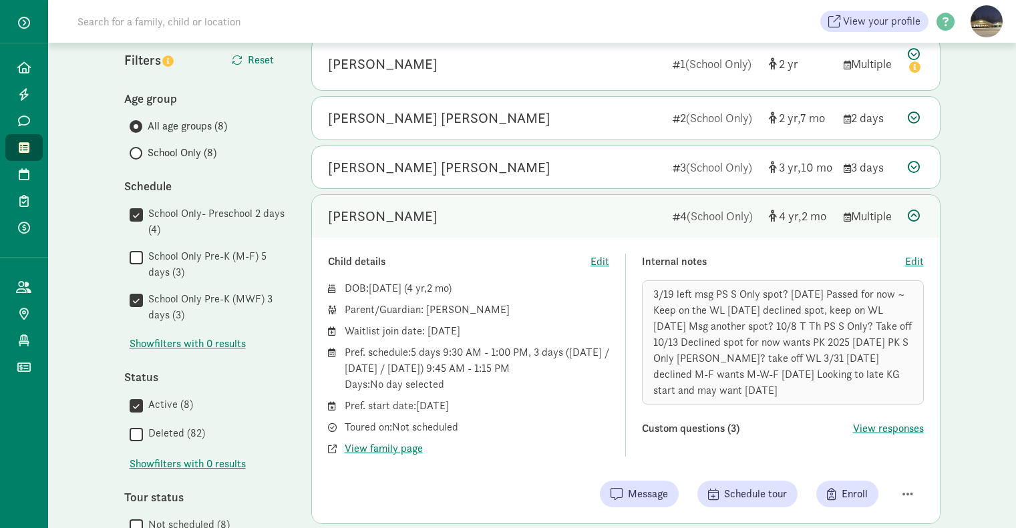
click at [911, 217] on icon at bounding box center [914, 216] width 12 height 12
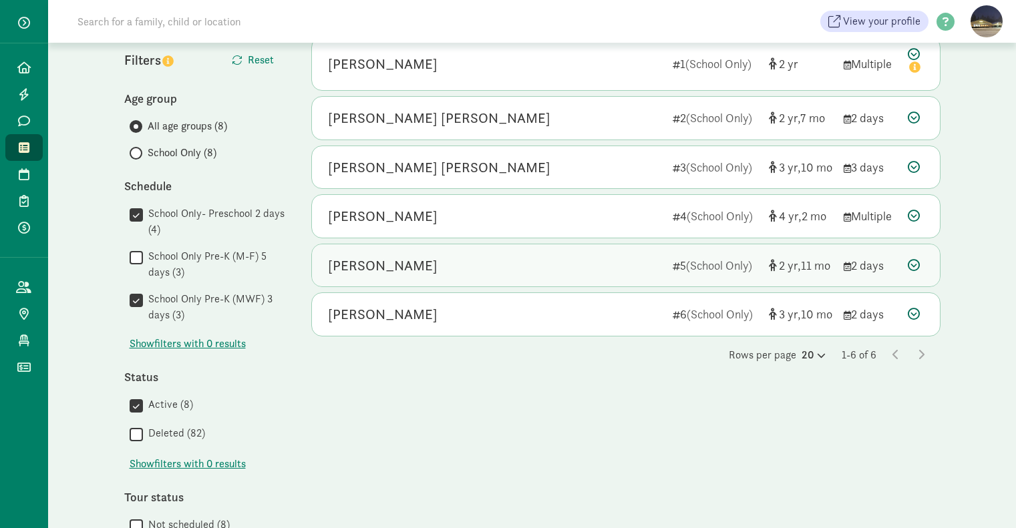
click at [730, 277] on div "Aaliyah Ermels 5 (School Only) 2 11 2 days" at bounding box center [626, 266] width 628 height 43
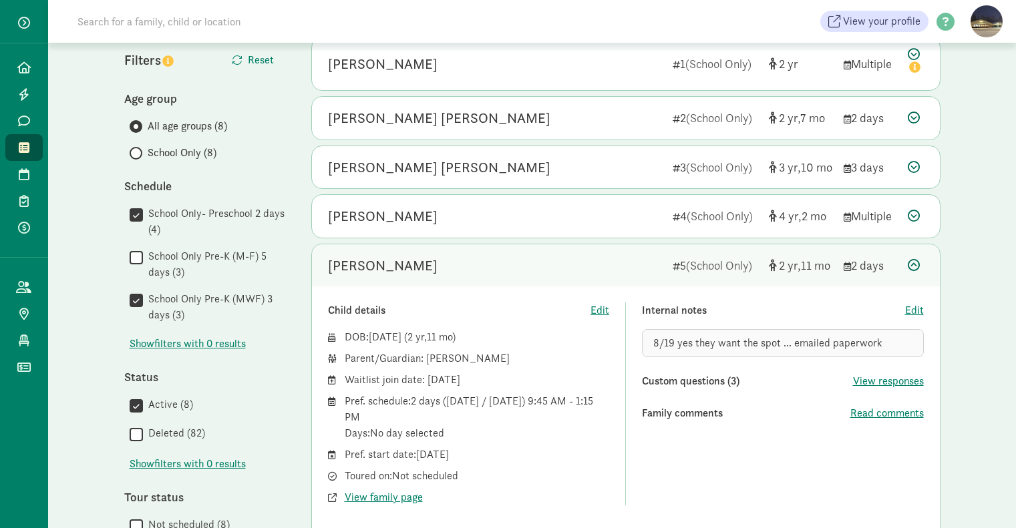
click at [913, 257] on div at bounding box center [916, 266] width 16 height 18
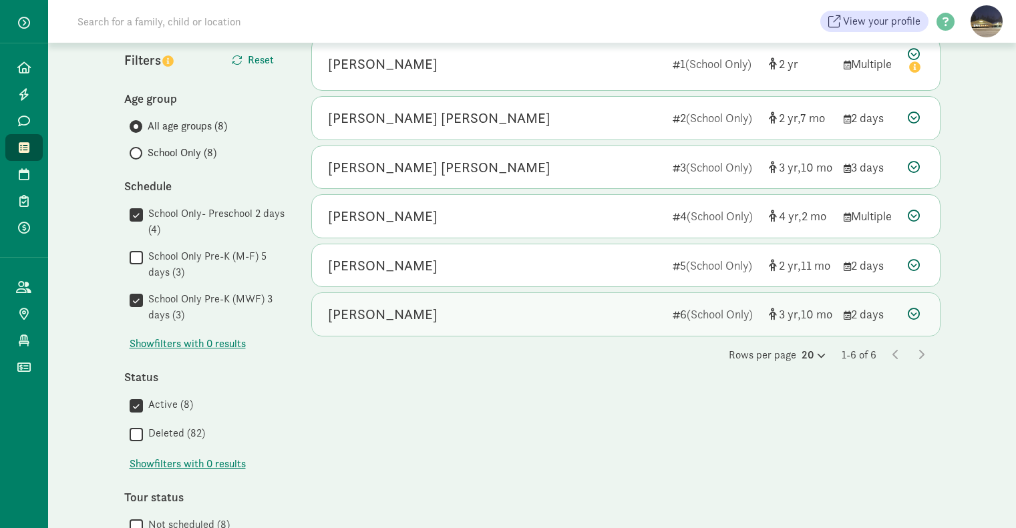
click at [889, 305] on div "River Harris 6 (School Only) 3 10 2 days" at bounding box center [626, 314] width 628 height 43
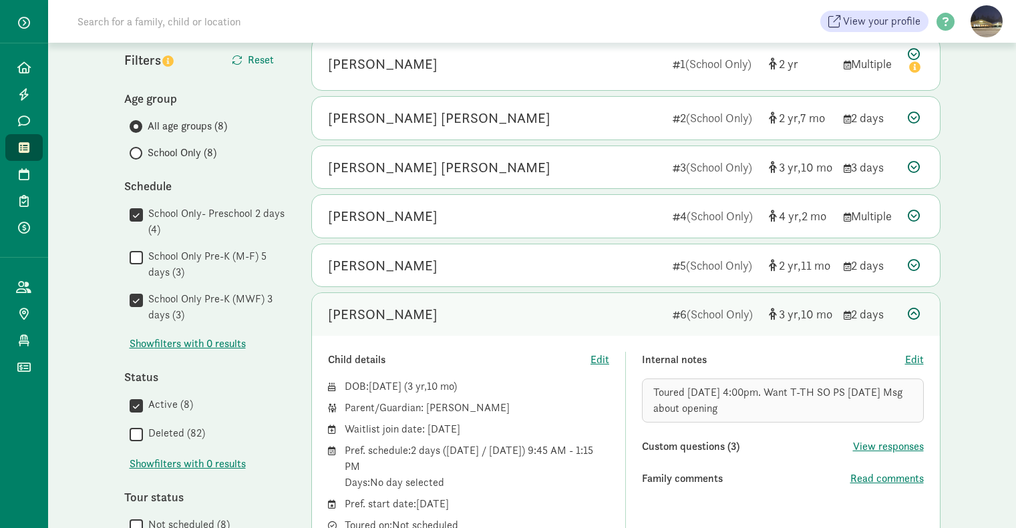
click at [889, 303] on div "River Harris 6 (School Only) 3 10 2 days" at bounding box center [626, 314] width 628 height 43
